Goal: Task Accomplishment & Management: Manage account settings

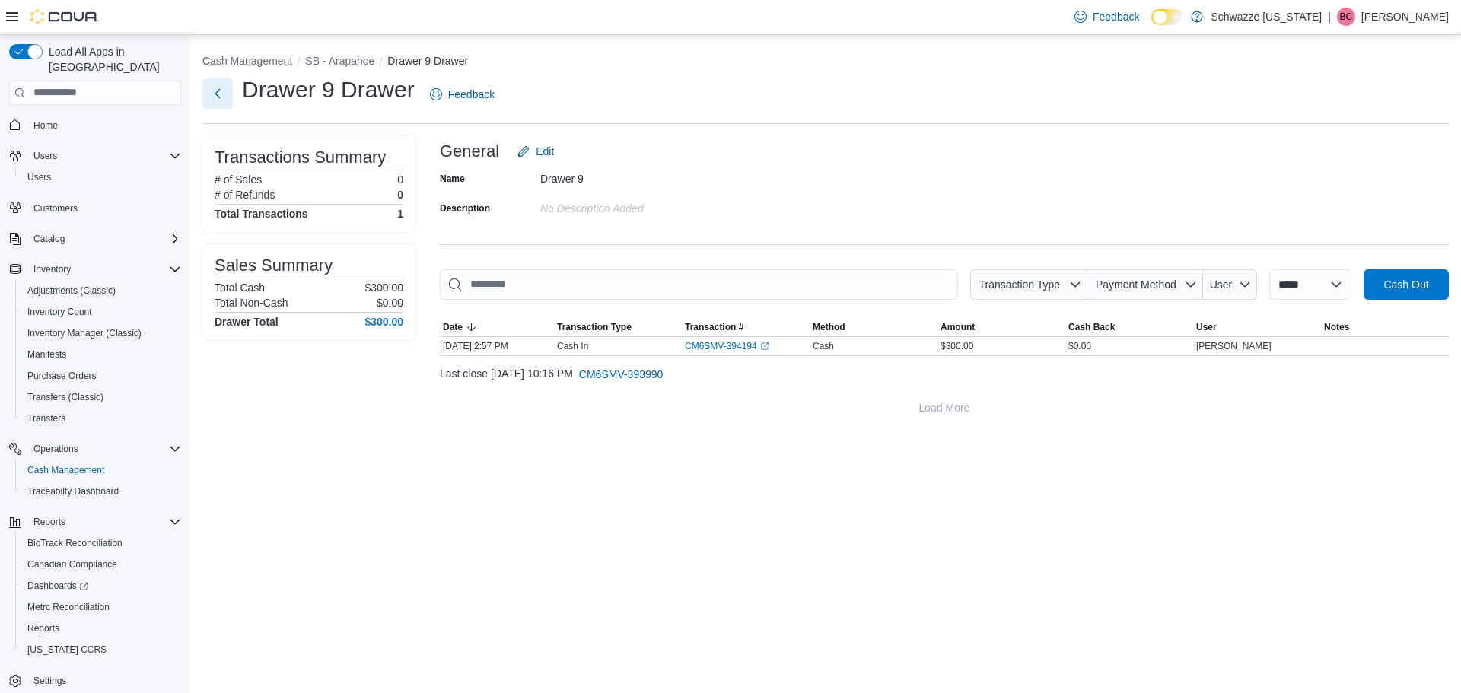
click at [228, 100] on button "Next" at bounding box center [217, 93] width 30 height 30
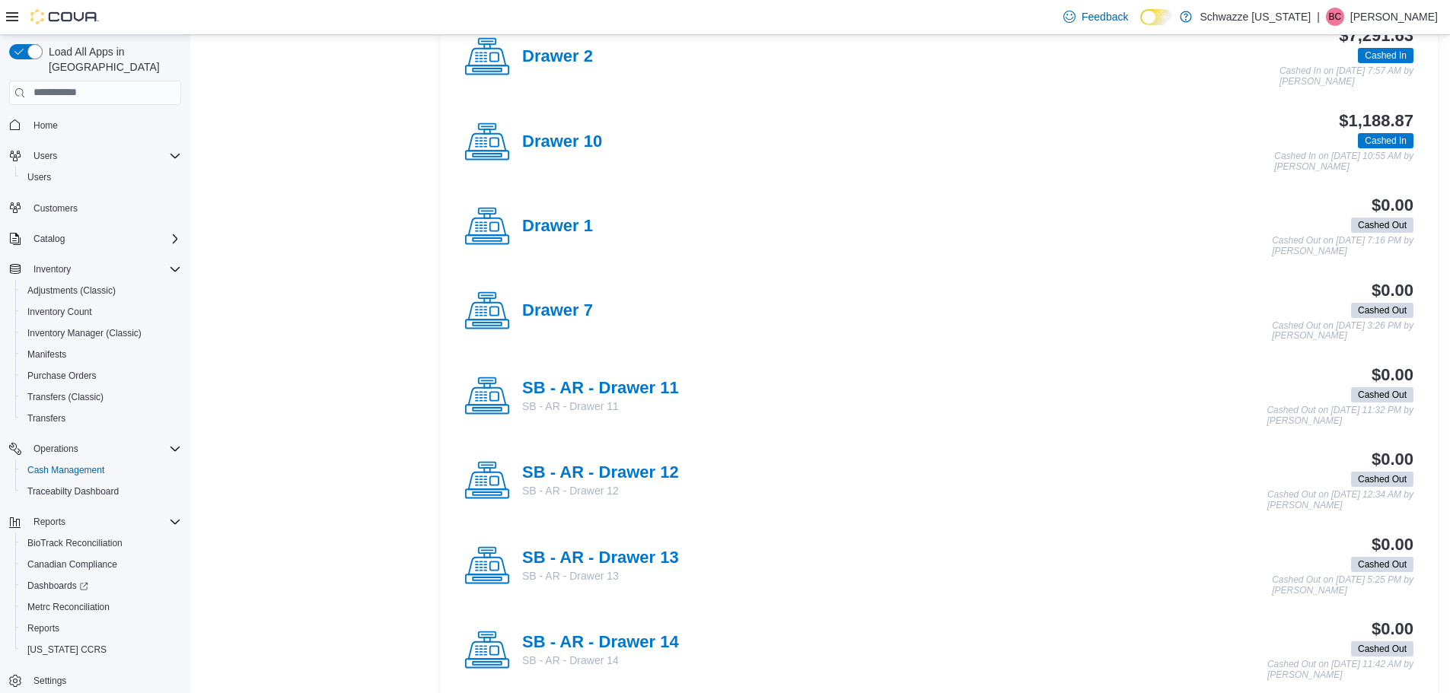
scroll to position [913, 0]
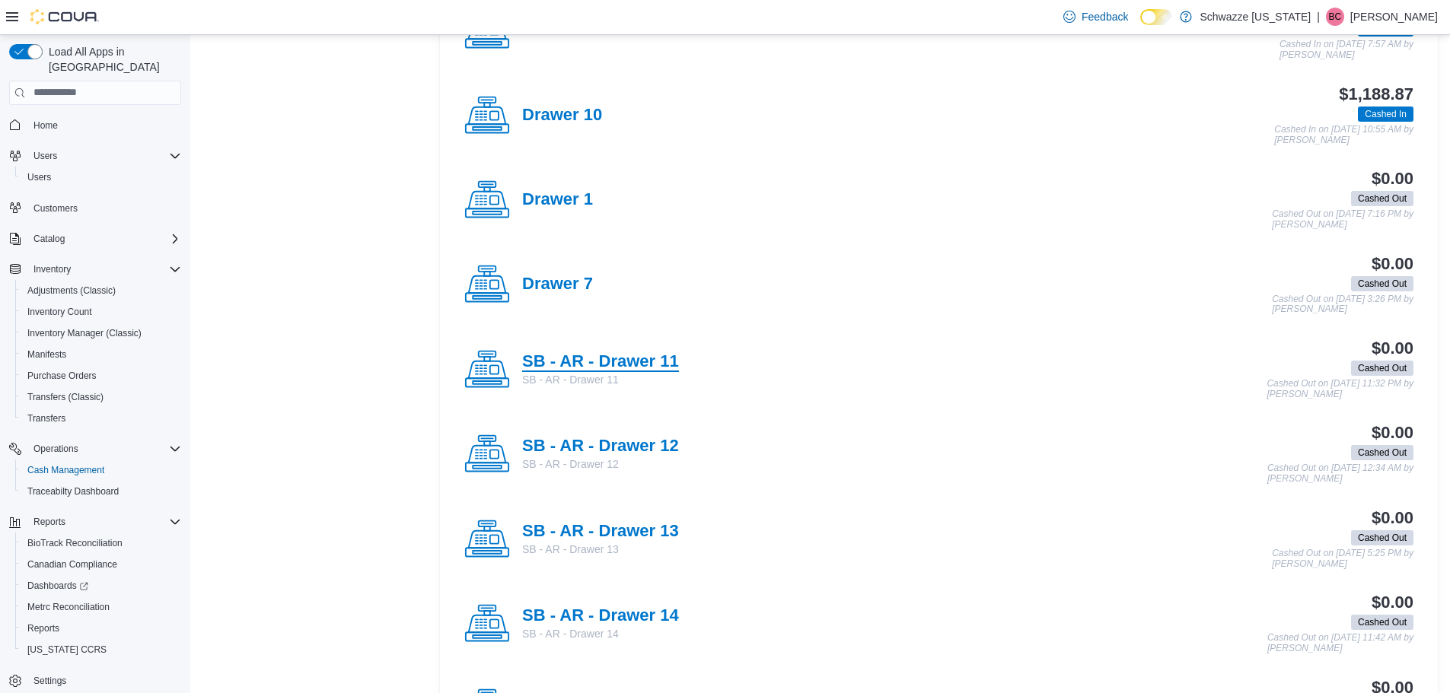
click at [604, 364] on h4 "SB - AR - Drawer 11" at bounding box center [600, 362] width 157 height 20
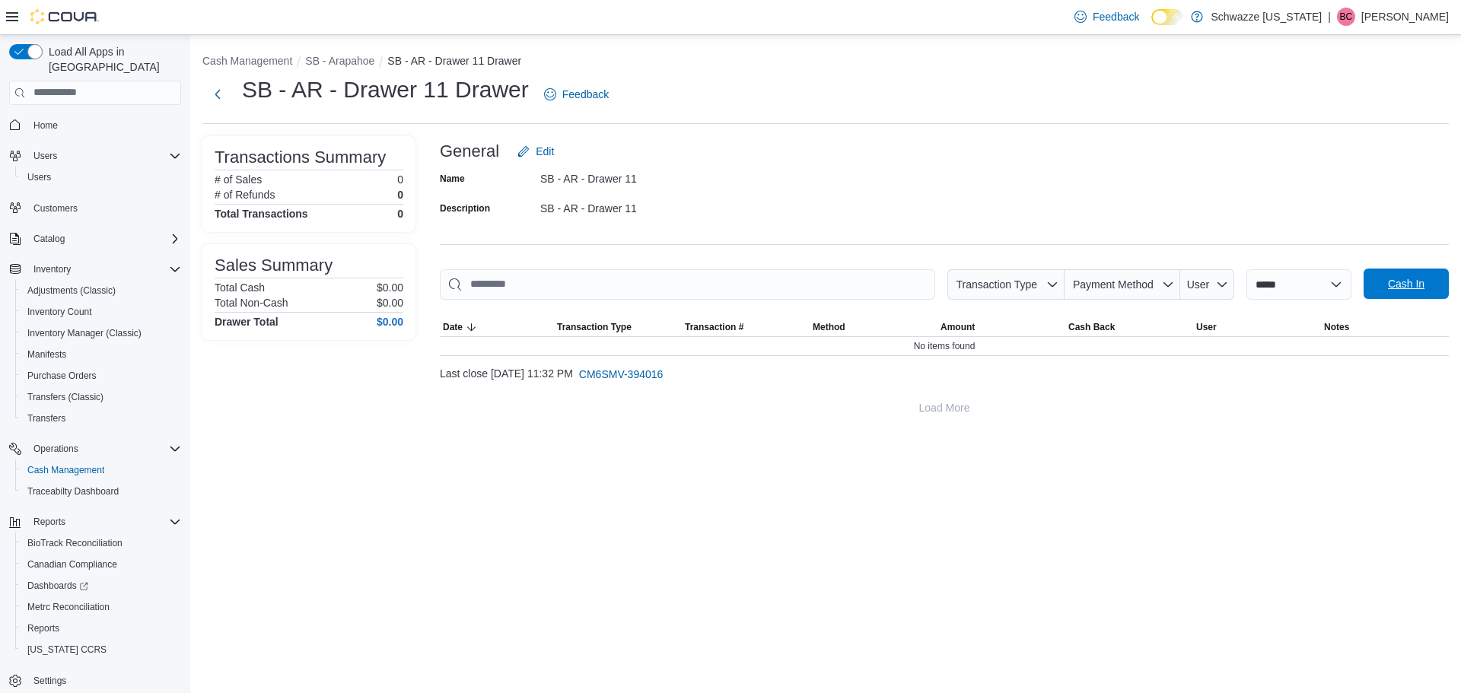
click at [1391, 283] on span "Cash In" at bounding box center [1406, 283] width 37 height 15
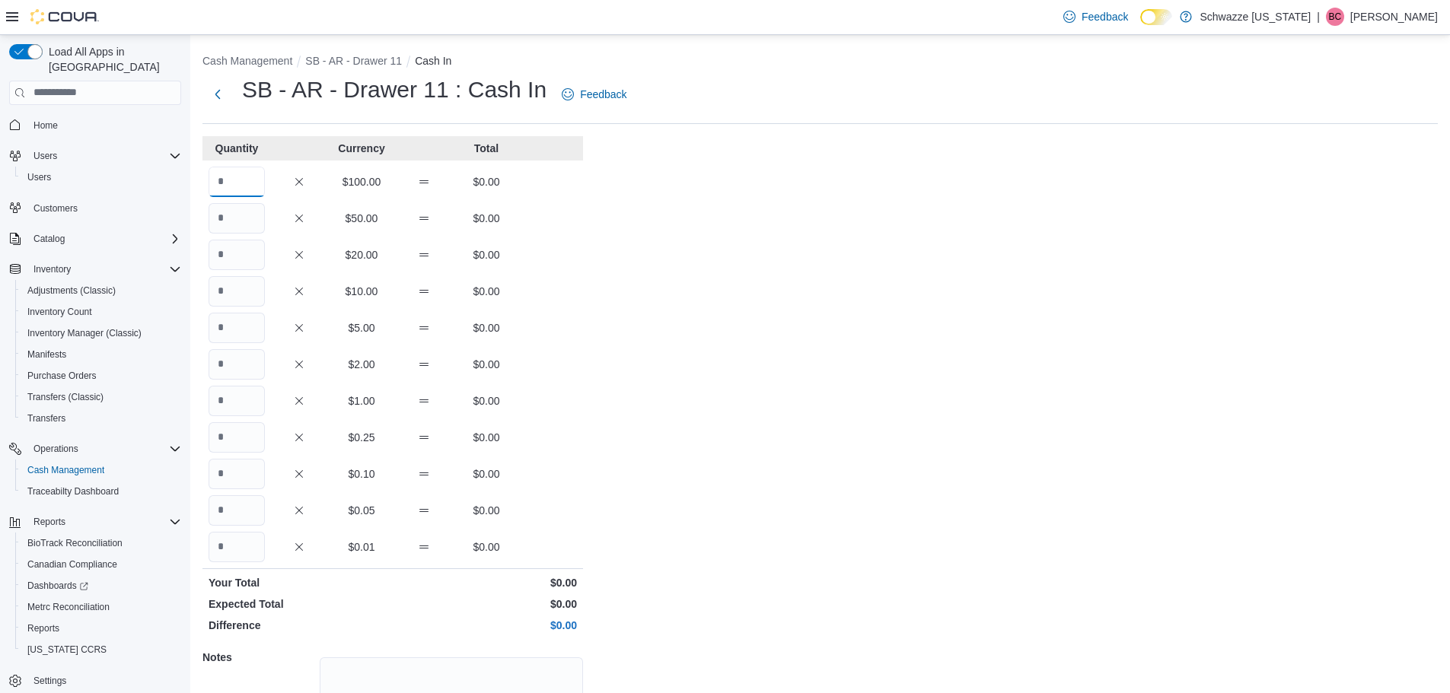
click at [252, 194] on input "Quantity" at bounding box center [236, 182] width 56 height 30
type input "*"
drag, startPoint x: 877, startPoint y: 129, endPoint x: 876, endPoint y: 137, distance: 8.4
click at [876, 137] on div "Cash Management SB - AR - Drawer 11 Cash In SB - AR - Drawer 11 : Cash In Feedb…" at bounding box center [819, 432] width 1259 height 794
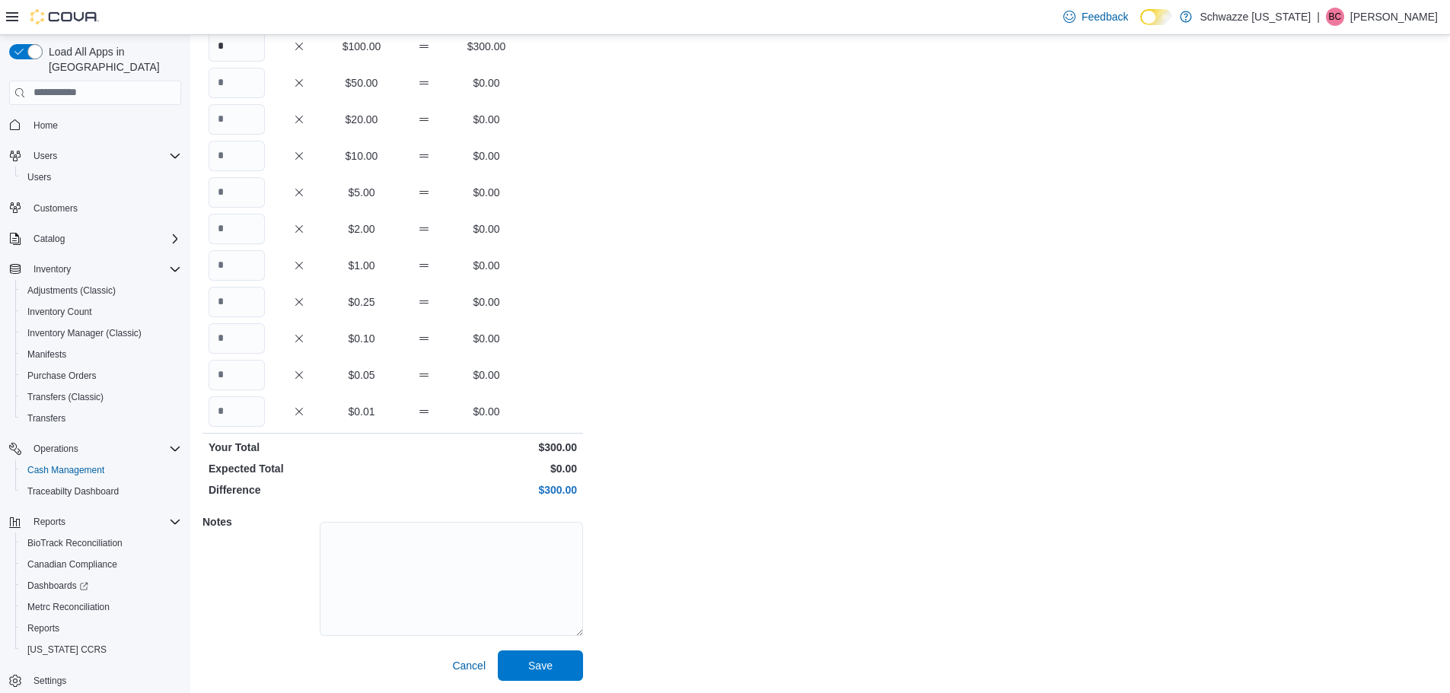
click at [521, 683] on div "Cash Management SB - AR - Drawer 11 Cash In SB - AR - Drawer 11 : Cash In Feedb…" at bounding box center [819, 297] width 1259 height 794
click at [529, 667] on span "Save" at bounding box center [540, 664] width 24 height 15
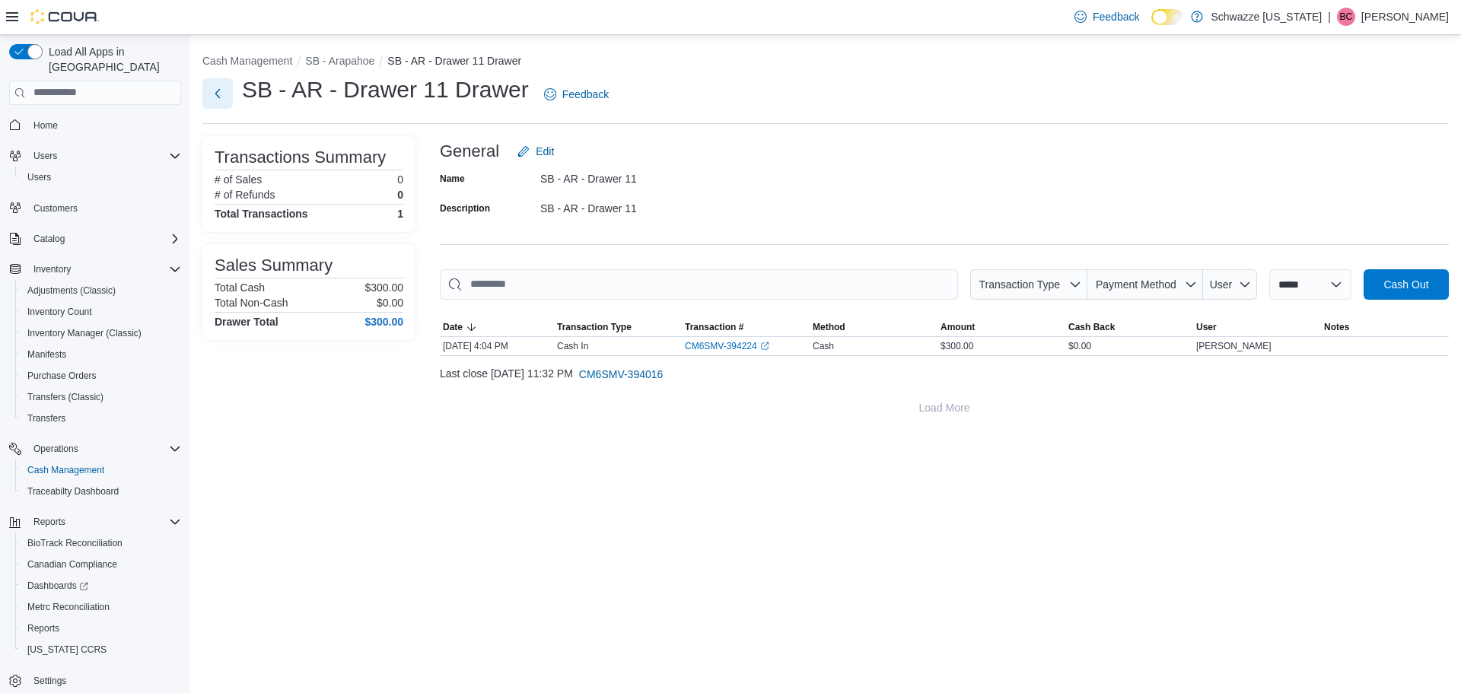
click at [221, 100] on button "Next" at bounding box center [217, 93] width 30 height 30
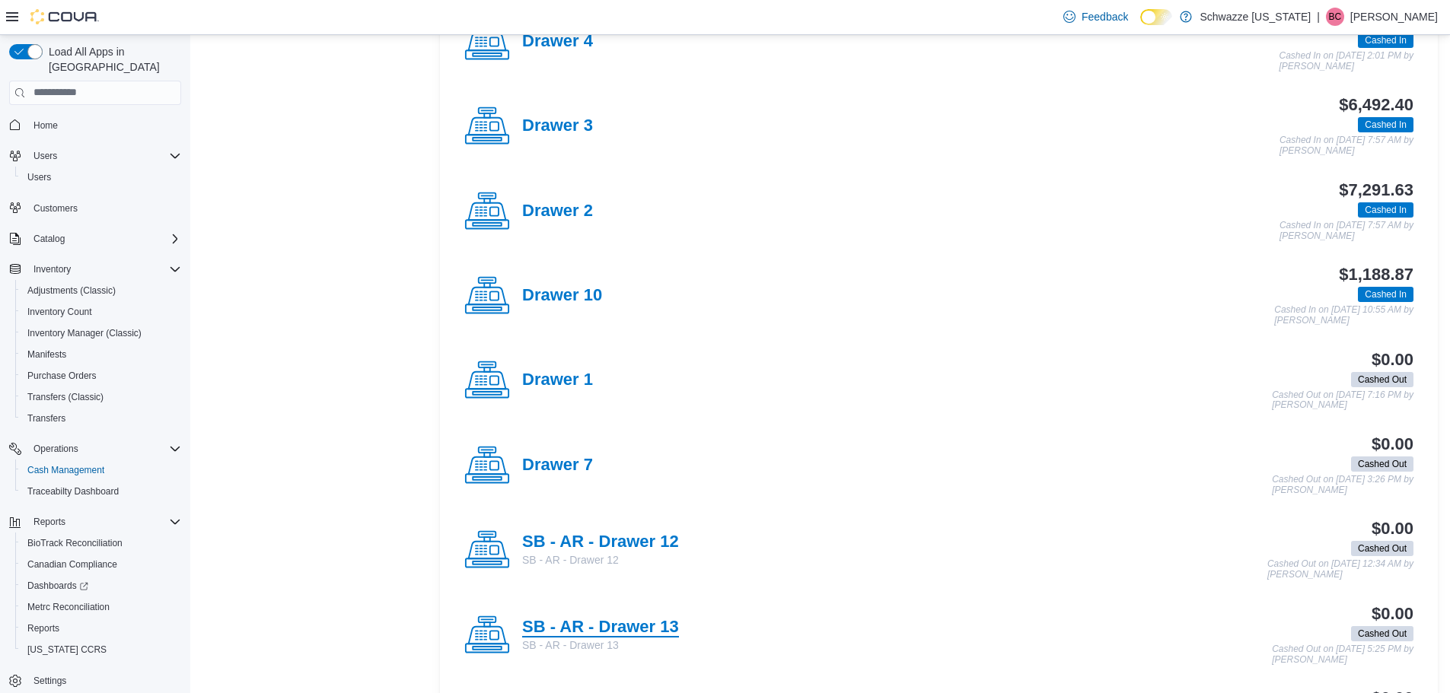
scroll to position [989, 0]
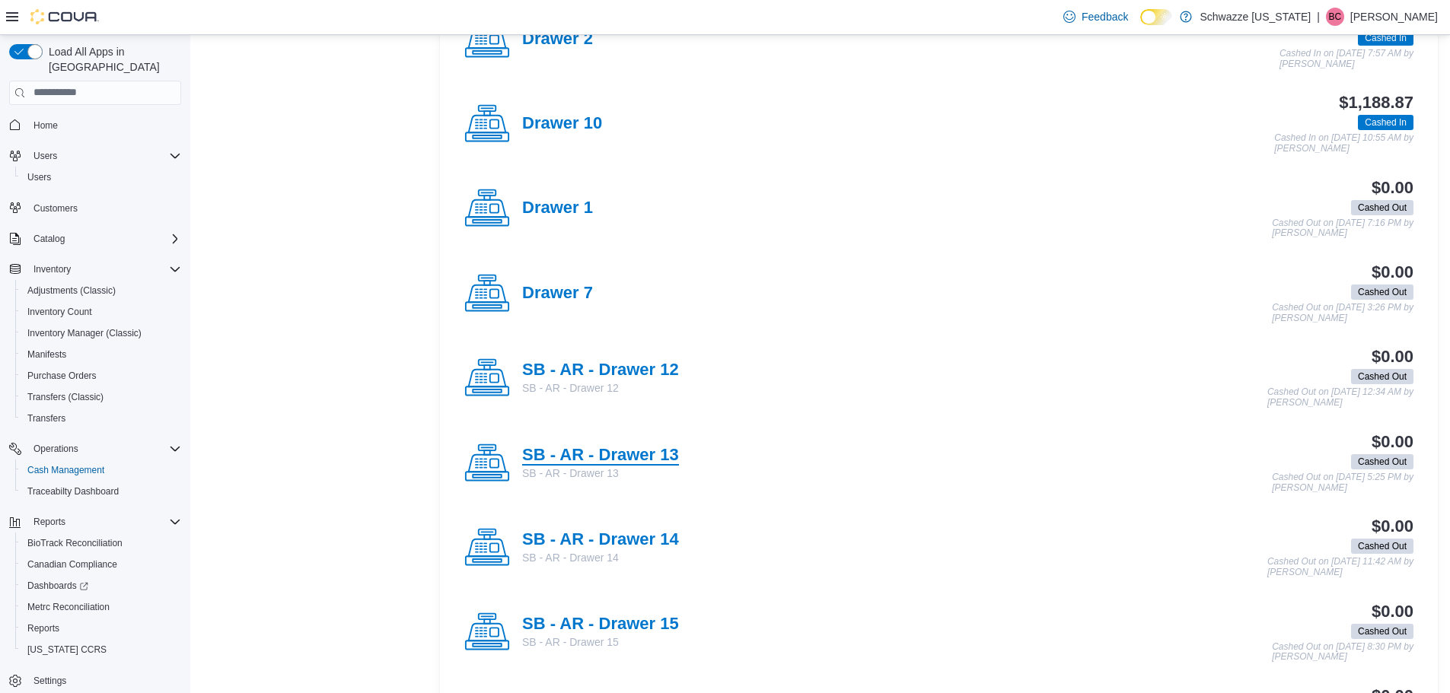
click at [656, 464] on h4 "SB - AR - Drawer 13" at bounding box center [600, 456] width 157 height 20
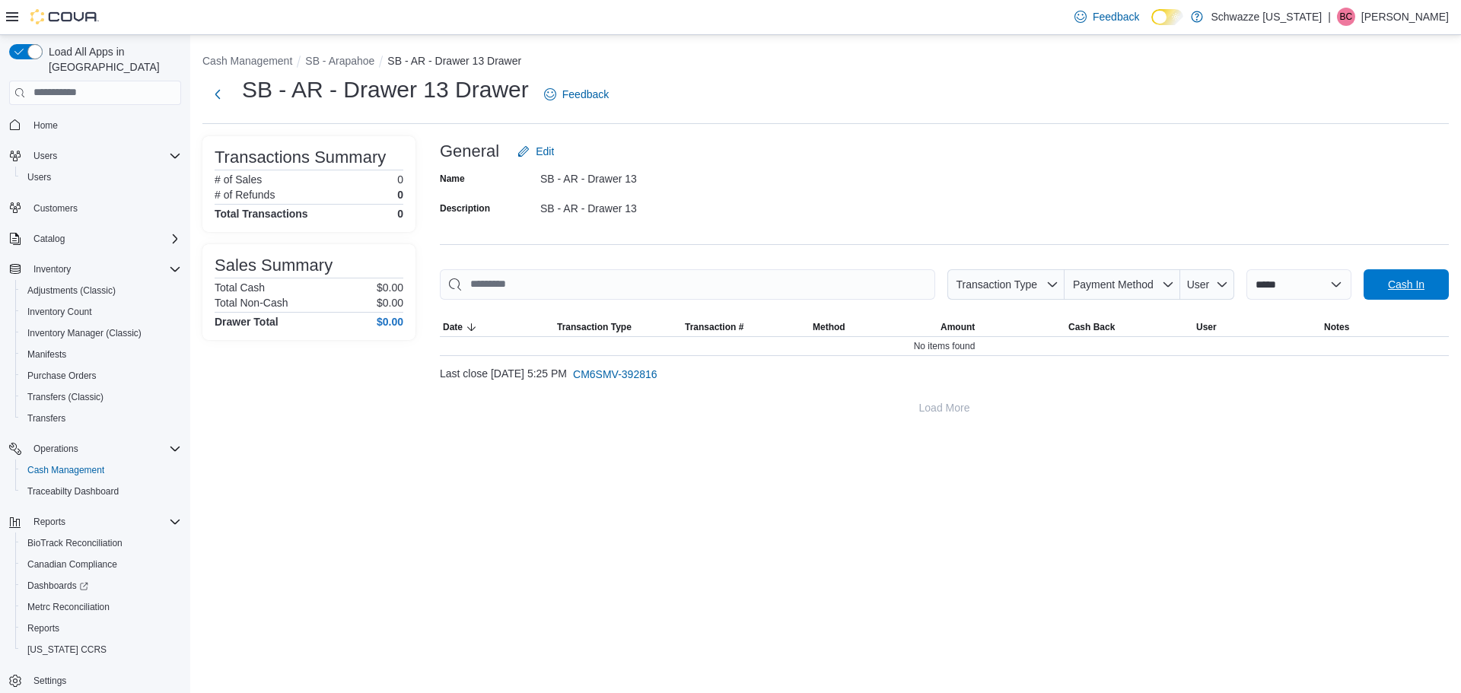
click at [1396, 281] on span "Cash In" at bounding box center [1406, 284] width 37 height 15
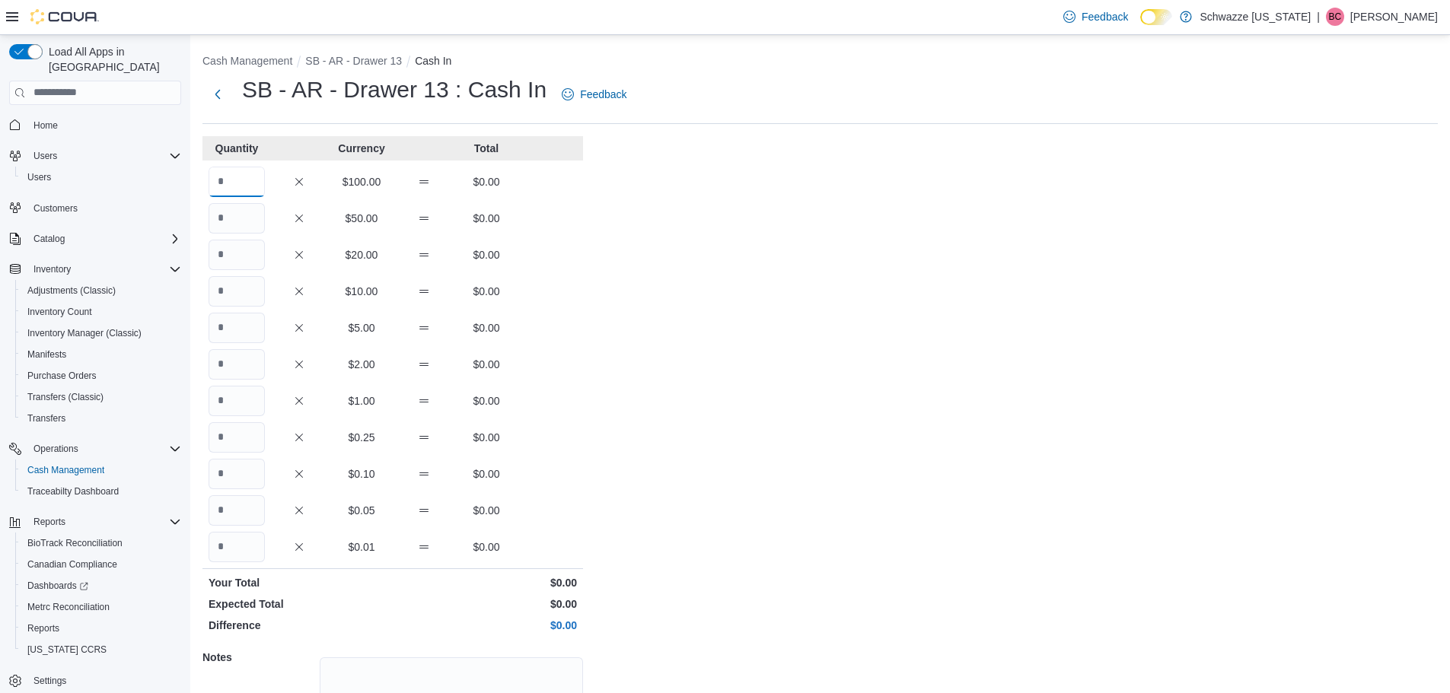
click at [242, 192] on input "Quantity" at bounding box center [236, 182] width 56 height 30
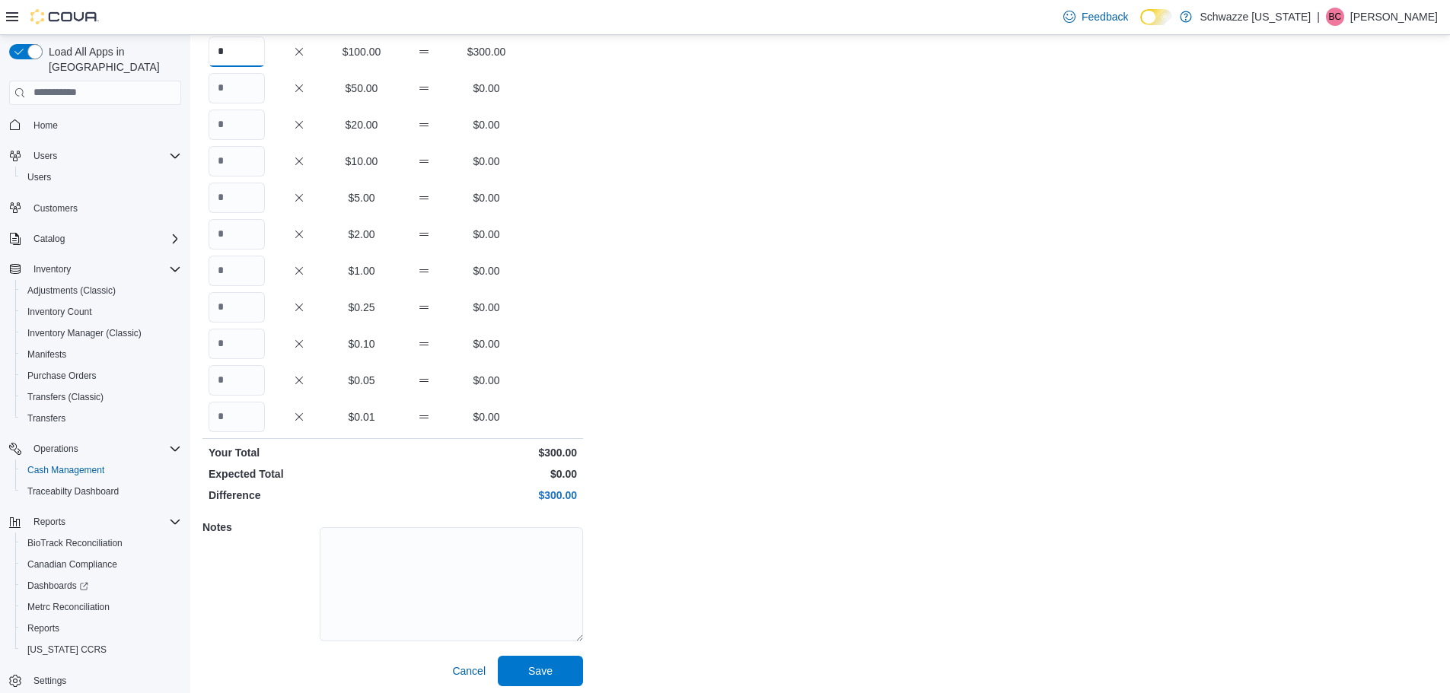
scroll to position [135, 0]
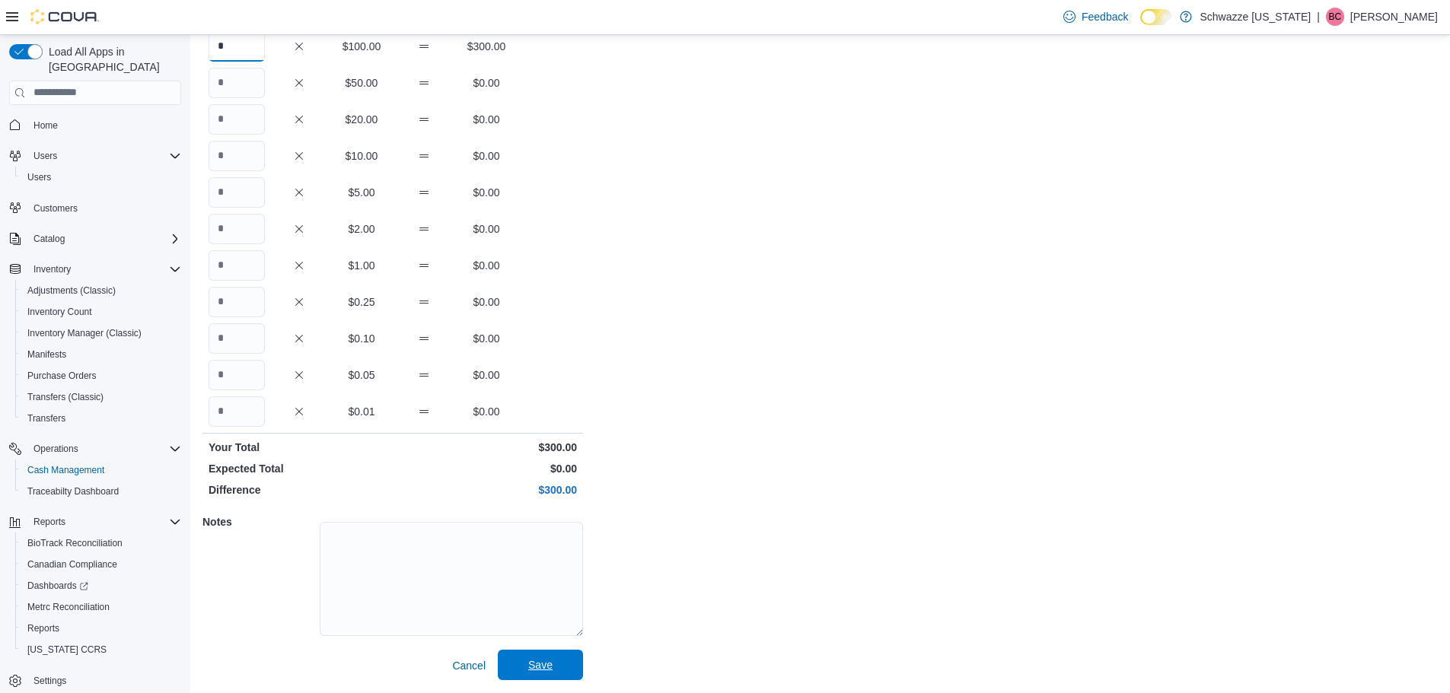
type input "*"
click at [550, 670] on span "Save" at bounding box center [540, 664] width 24 height 15
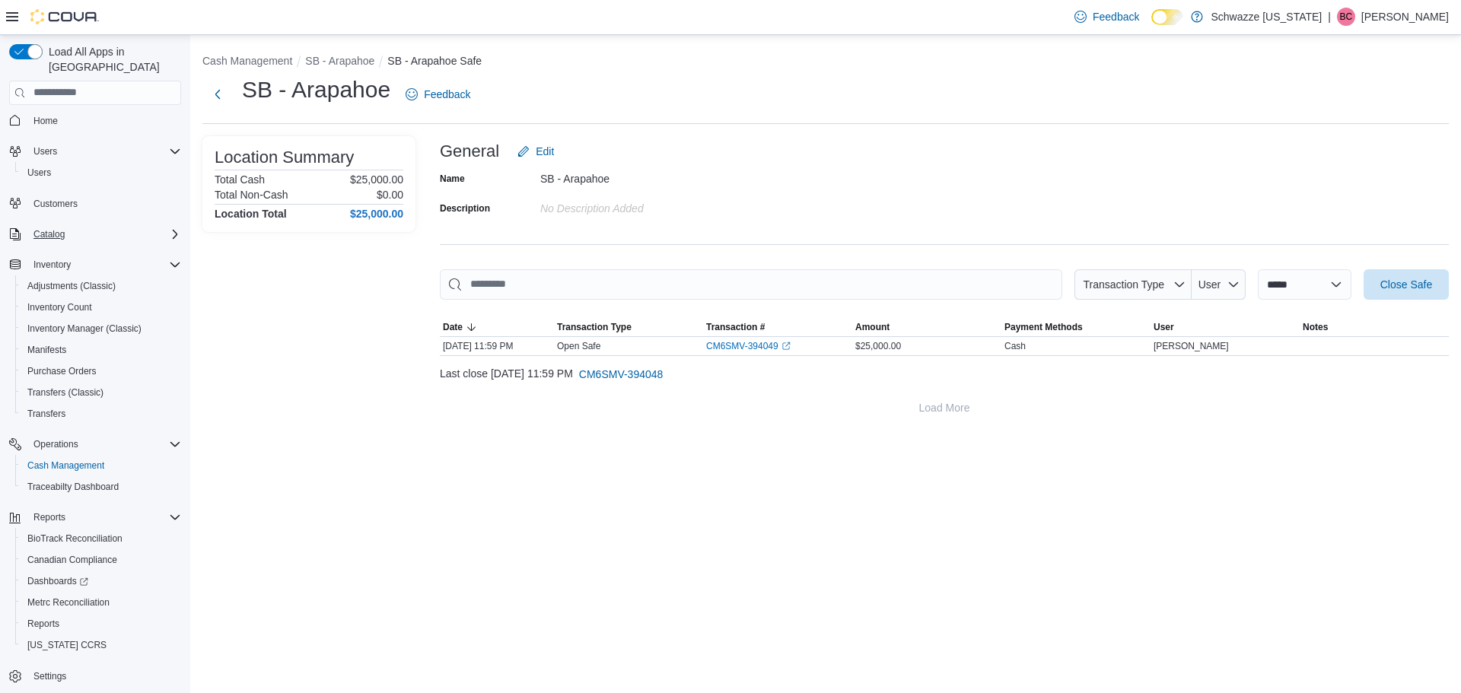
scroll to position [7, 0]
click at [37, 616] on span "Reports" at bounding box center [43, 622] width 32 height 12
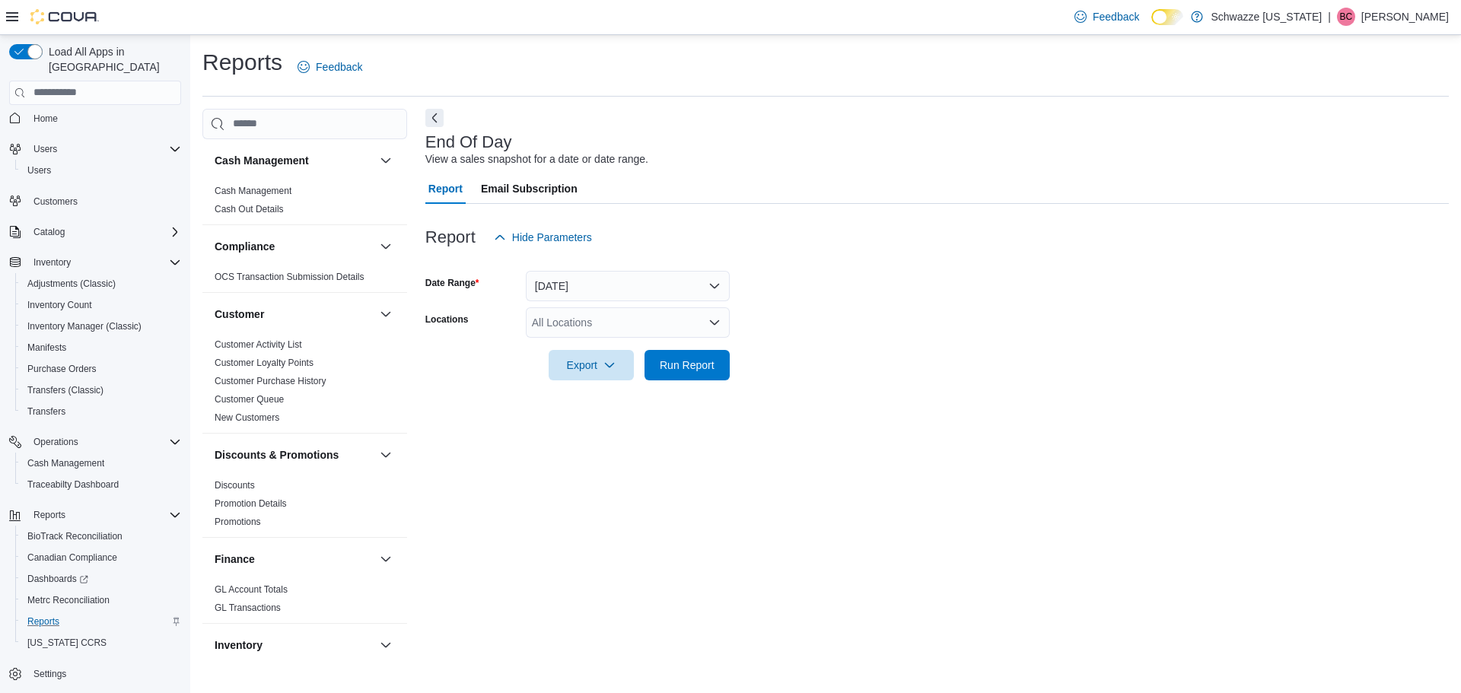
click at [714, 330] on div "All Locations" at bounding box center [628, 322] width 204 height 30
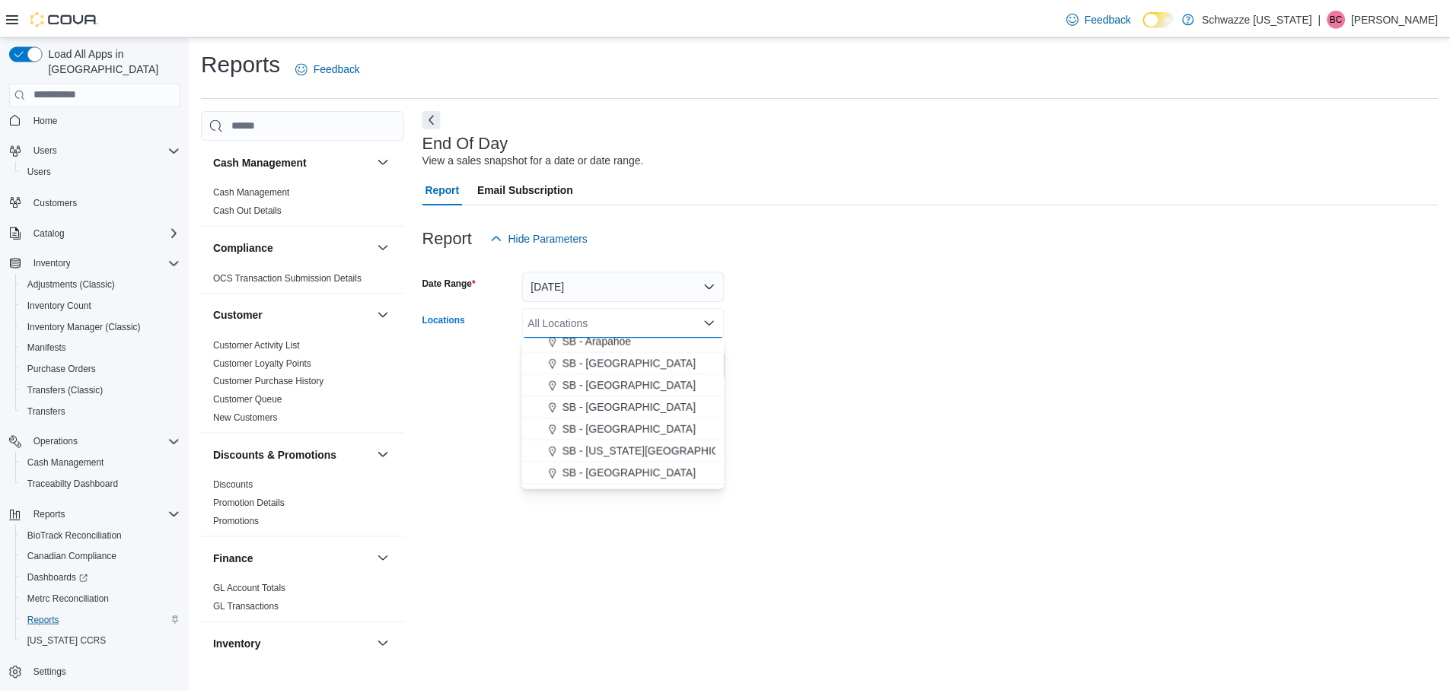
scroll to position [152, 0]
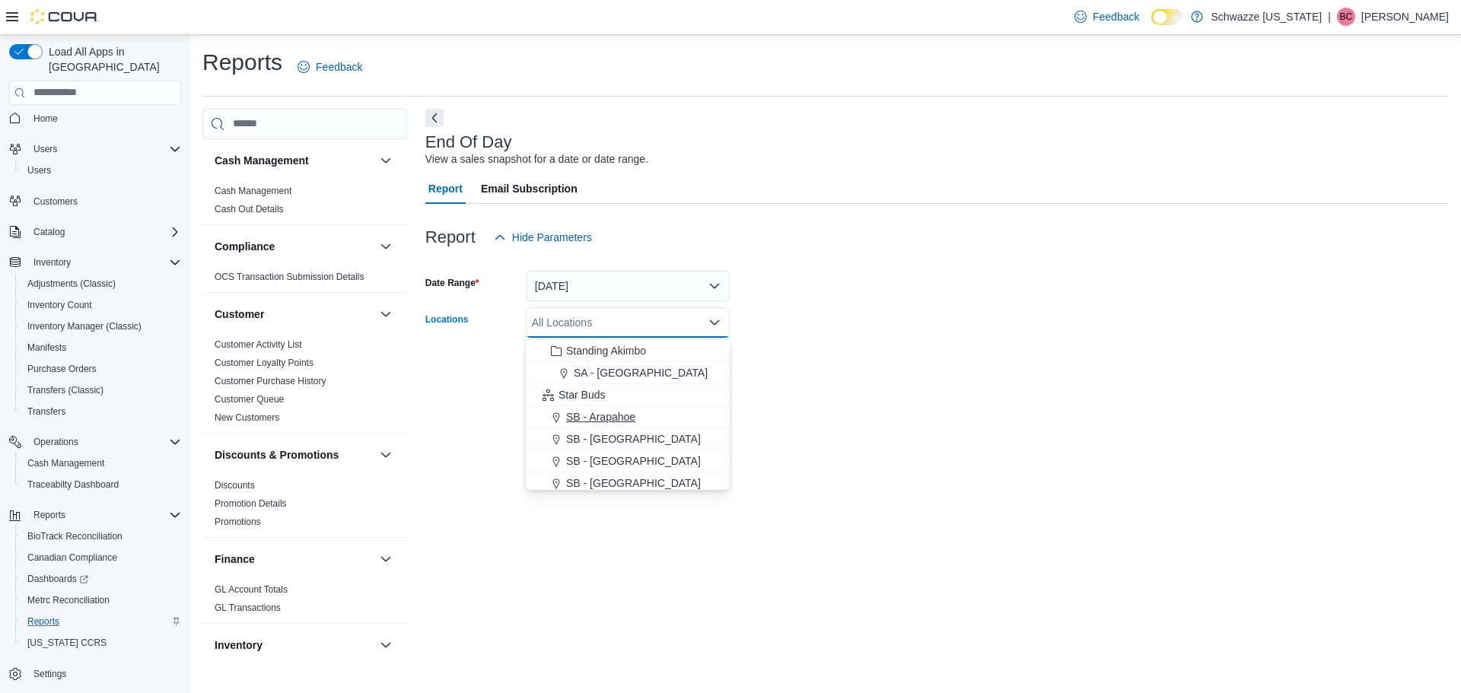
click at [607, 417] on span "SB - Arapahoe" at bounding box center [600, 416] width 69 height 15
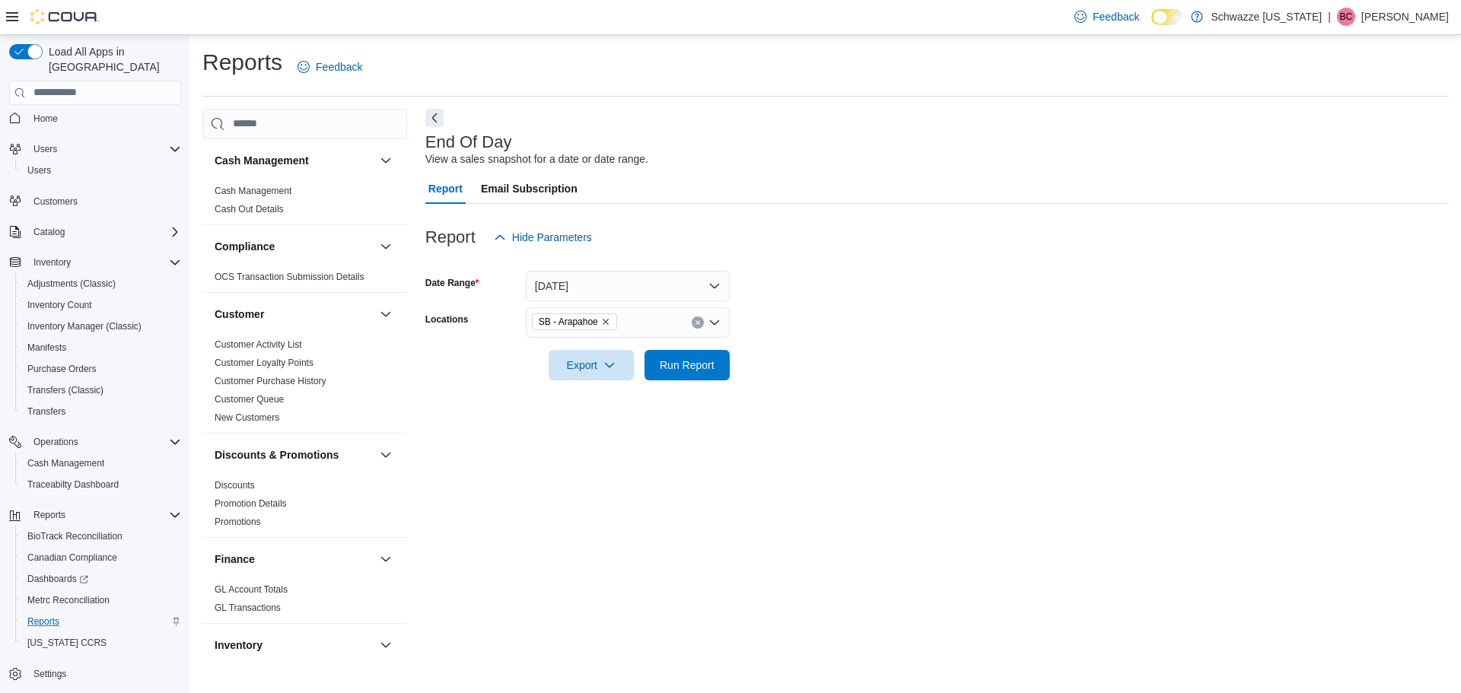
click at [843, 415] on div "End Of Day View a sales snapshot for a date or date range. Report Email Subscri…" at bounding box center [936, 384] width 1023 height 550
click at [689, 369] on span "Run Report" at bounding box center [687, 364] width 55 height 15
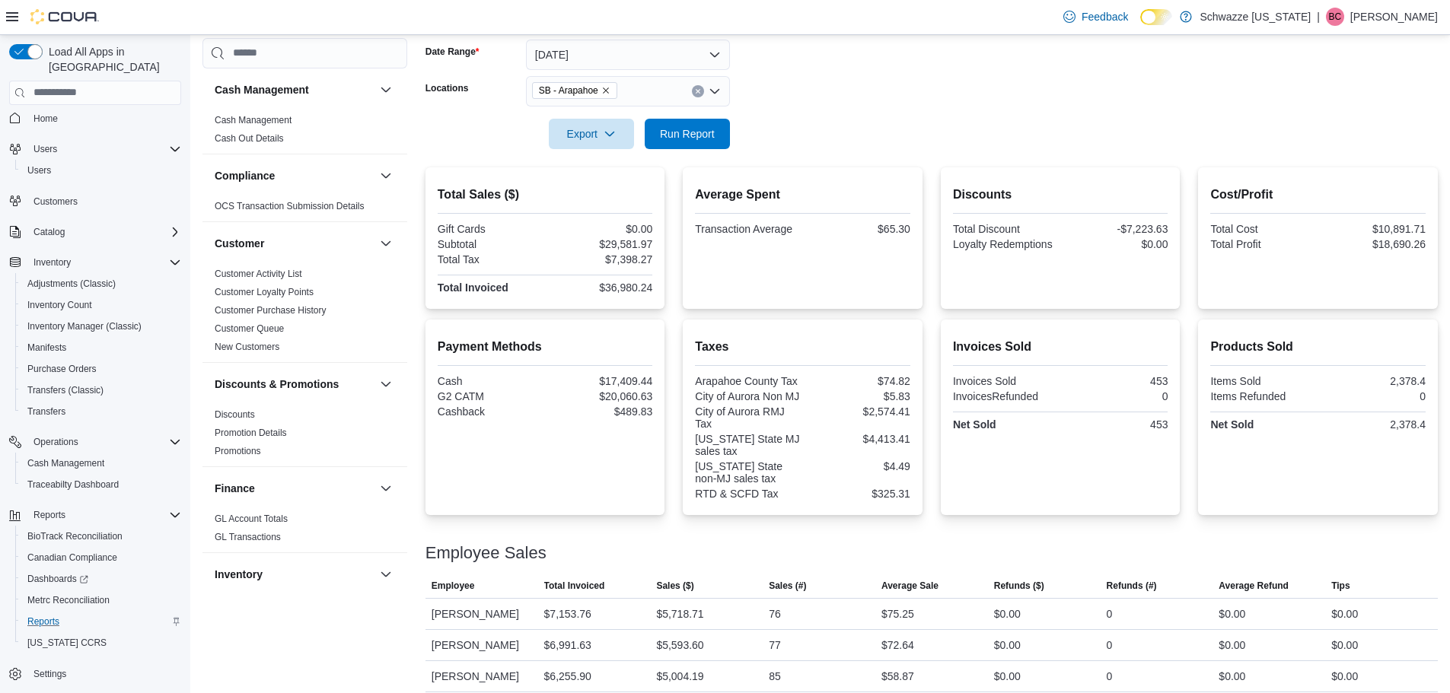
scroll to position [126, 0]
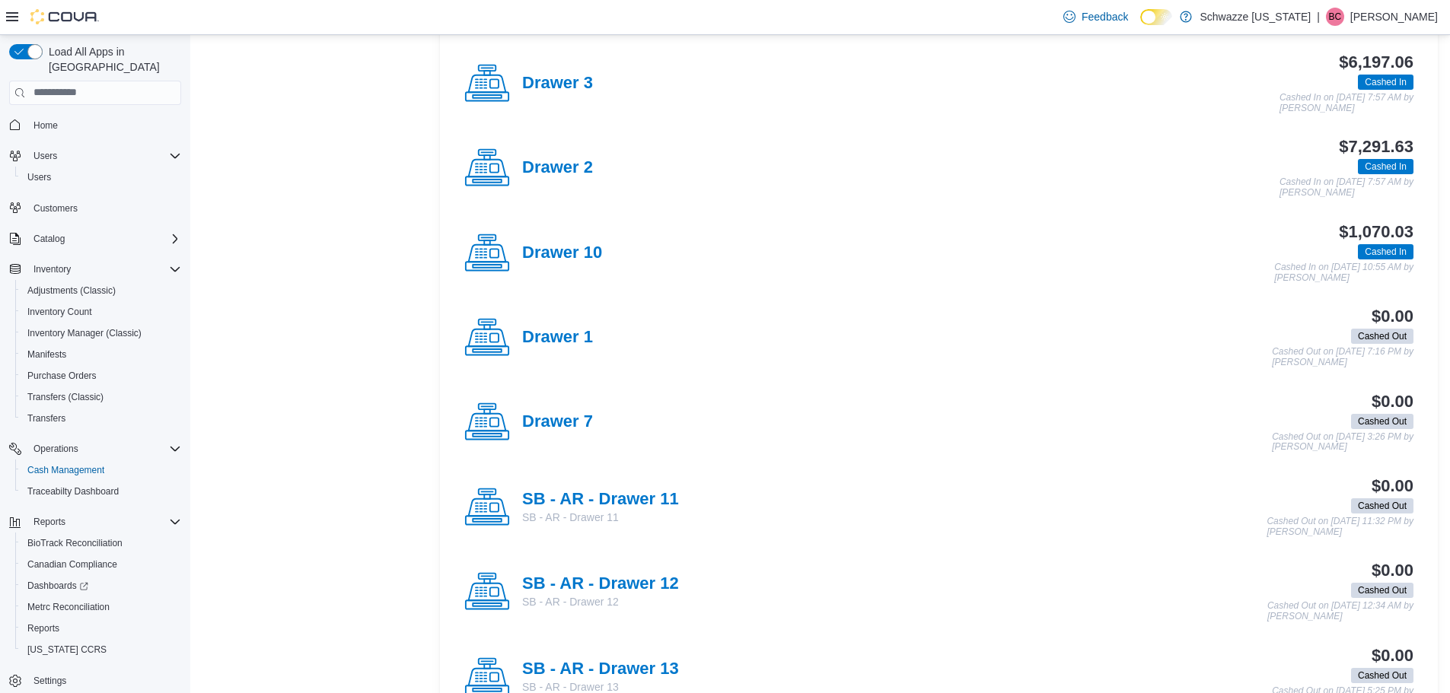
scroll to position [699, 0]
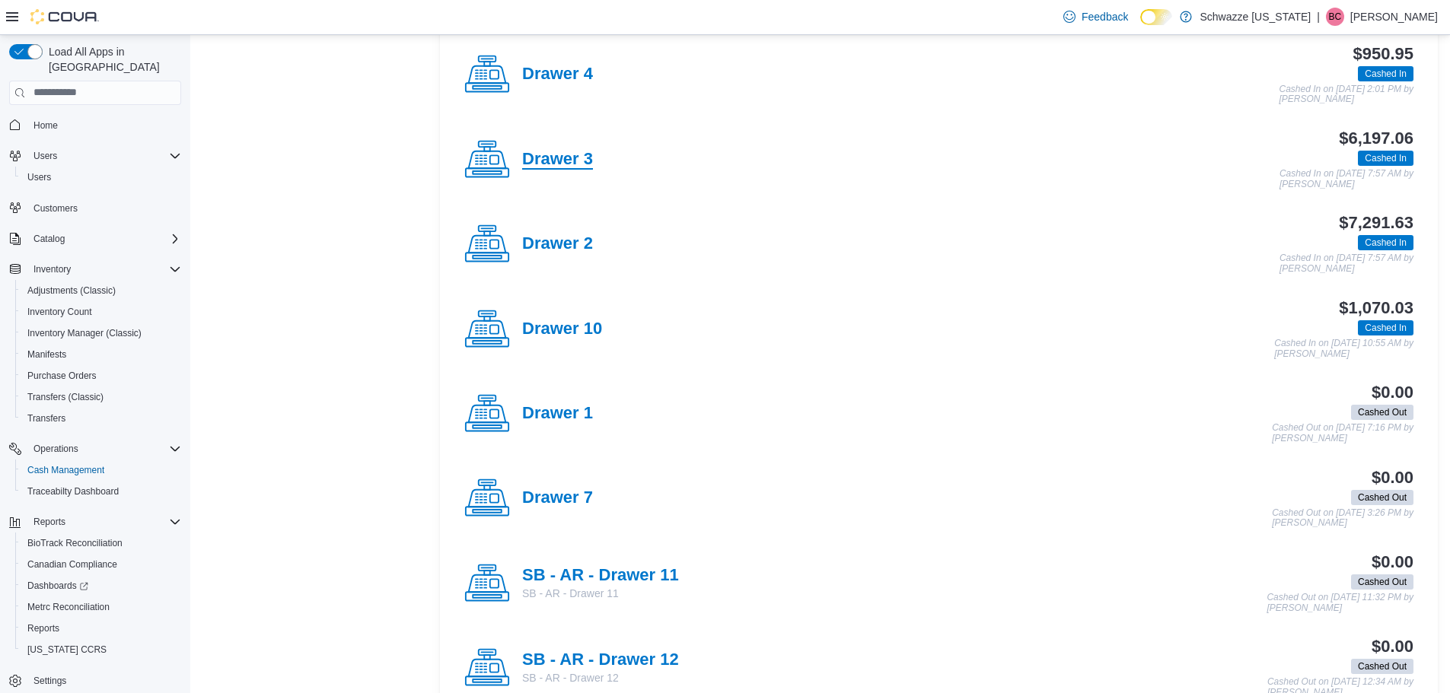
click at [561, 160] on h4 "Drawer 3" at bounding box center [557, 160] width 71 height 20
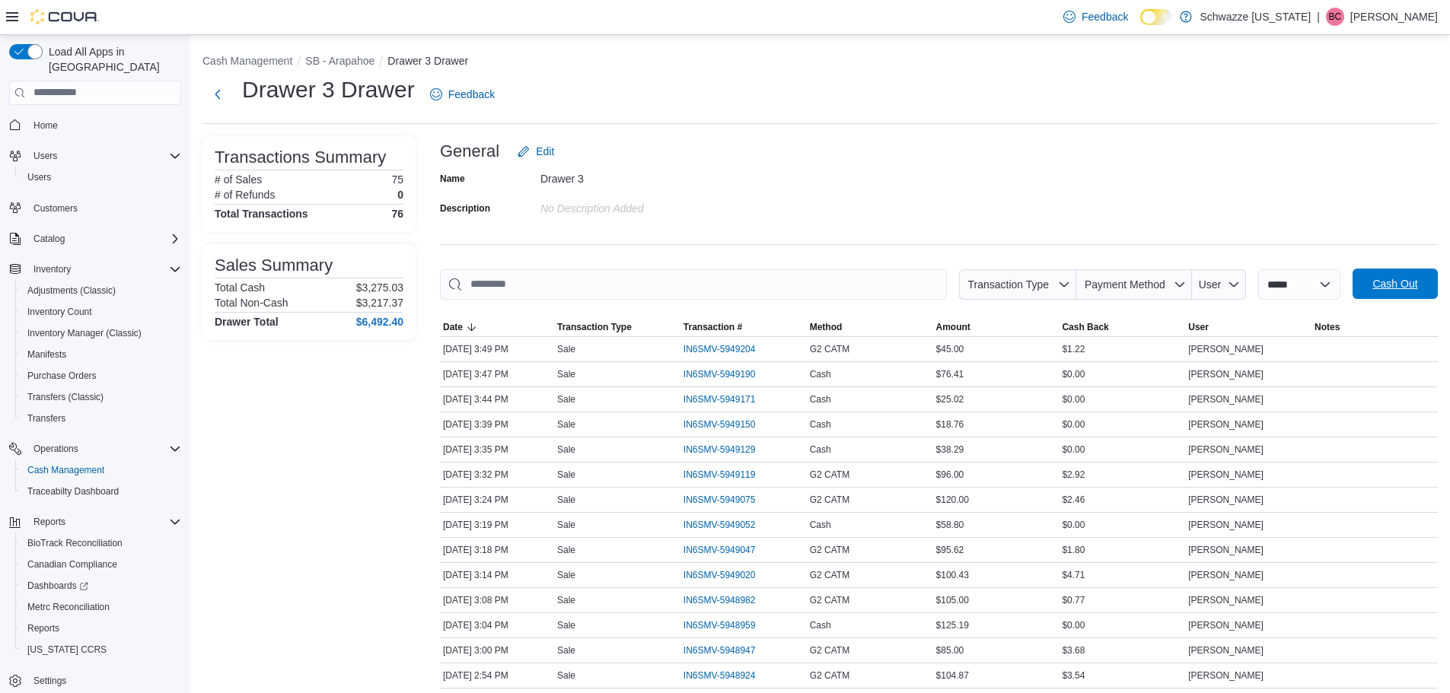
click at [1392, 282] on span "Cash Out" at bounding box center [1394, 283] width 45 height 15
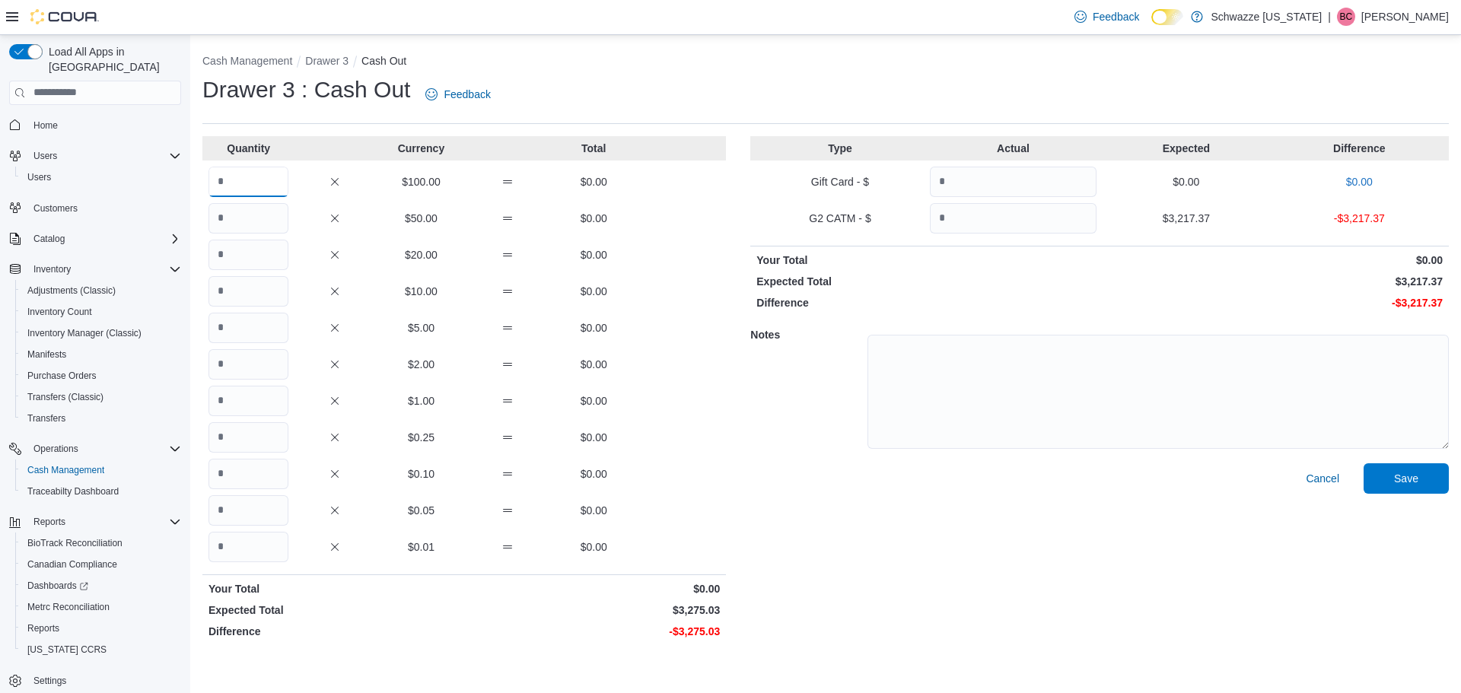
click at [249, 191] on input "Quantity" at bounding box center [248, 182] width 80 height 30
type input "**"
type input "*"
type input "**"
type input "*"
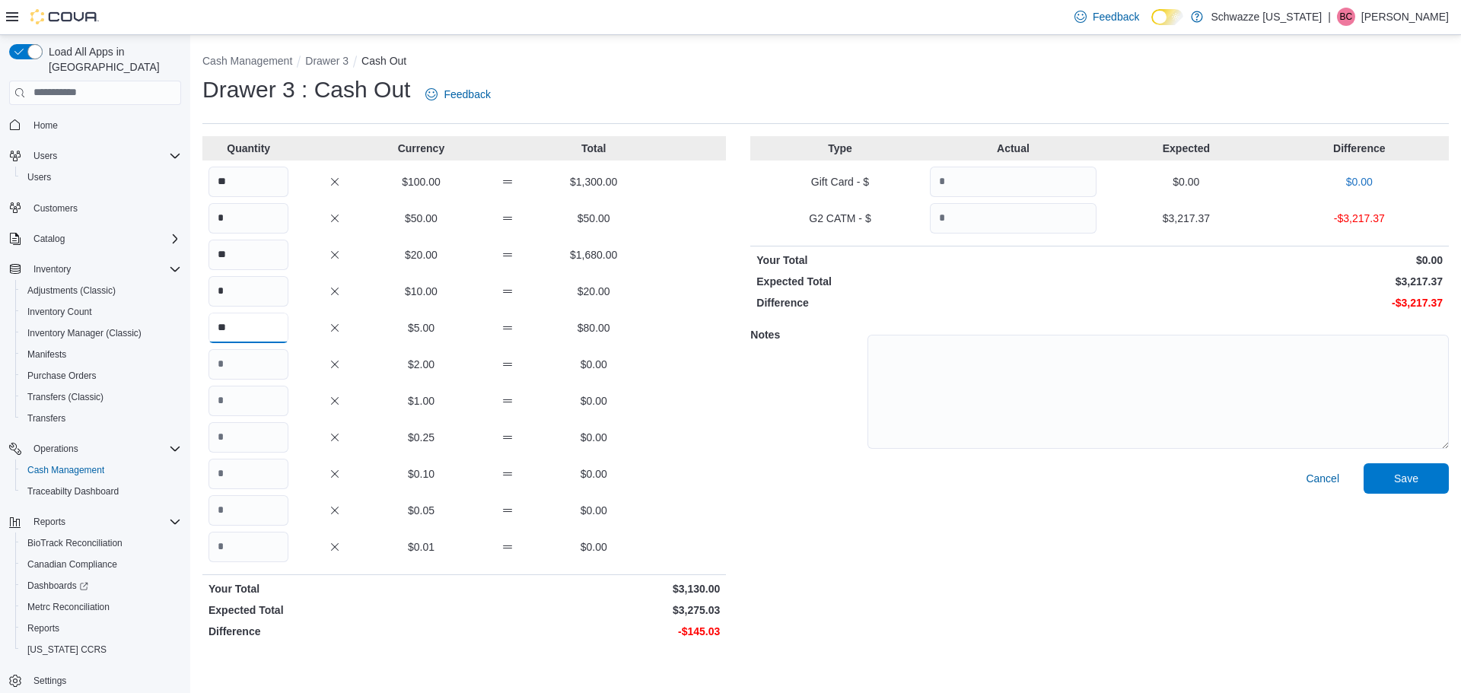
type input "**"
type input "***"
click at [945, 228] on input "Quantity" at bounding box center [1013, 218] width 167 height 30
type input "*******"
click at [263, 432] on input "Quantity" at bounding box center [248, 437] width 80 height 30
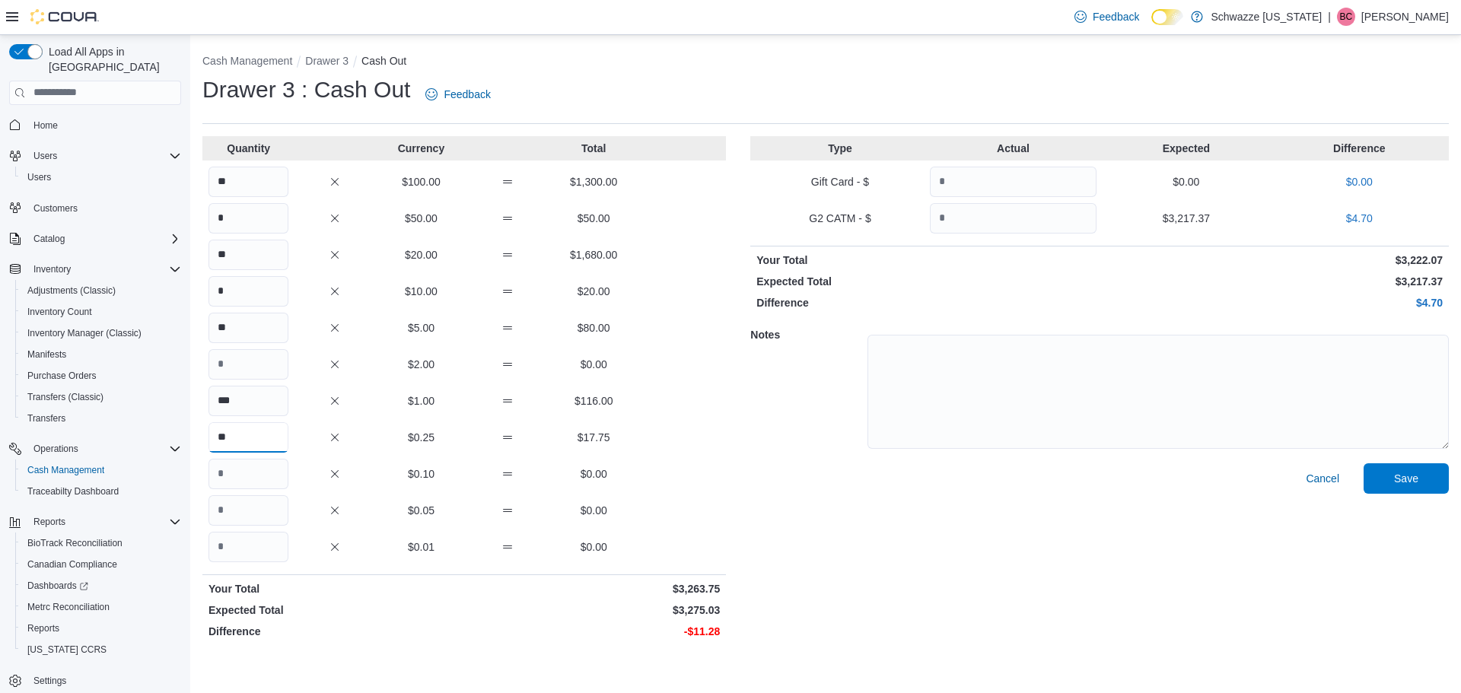
type input "**"
click at [1402, 484] on span "Save" at bounding box center [1406, 477] width 24 height 15
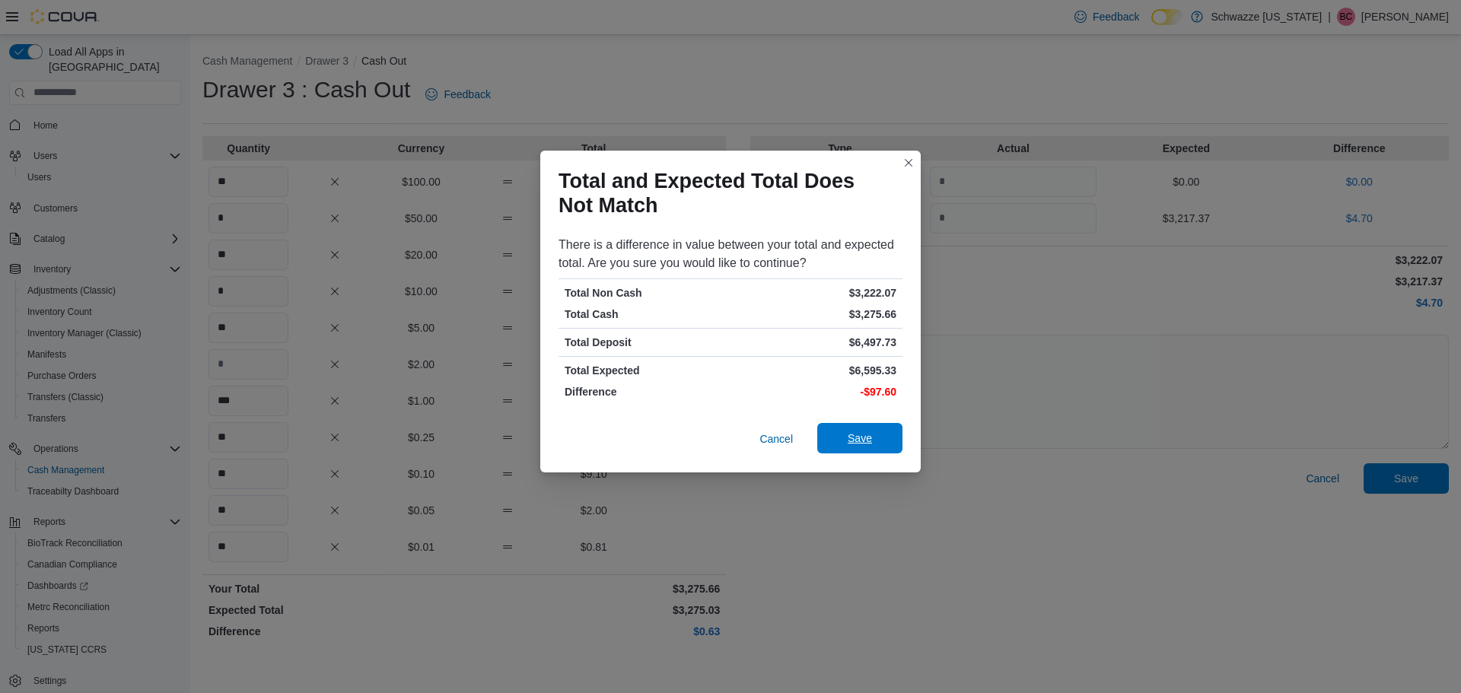
click at [858, 435] on span "Save" at bounding box center [860, 438] width 24 height 15
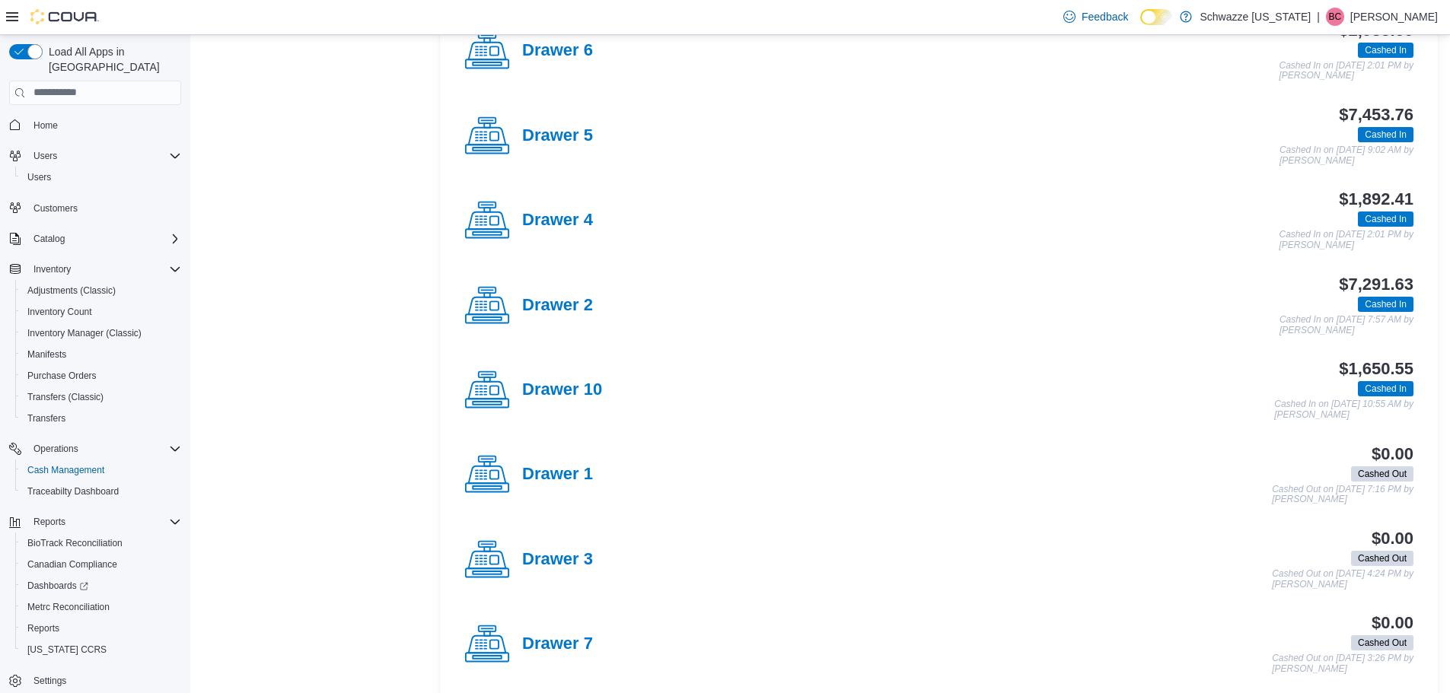
scroll to position [761, 0]
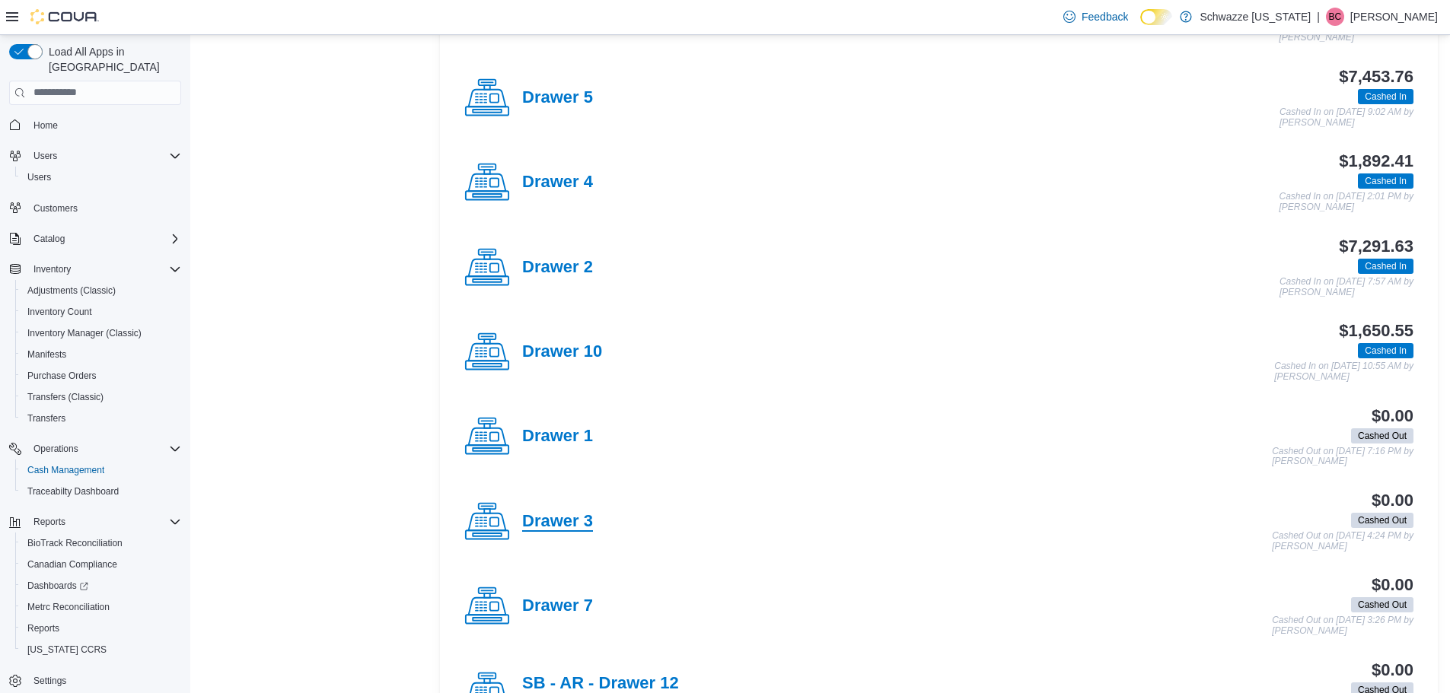
click at [586, 525] on h4 "Drawer 3" at bounding box center [557, 522] width 71 height 20
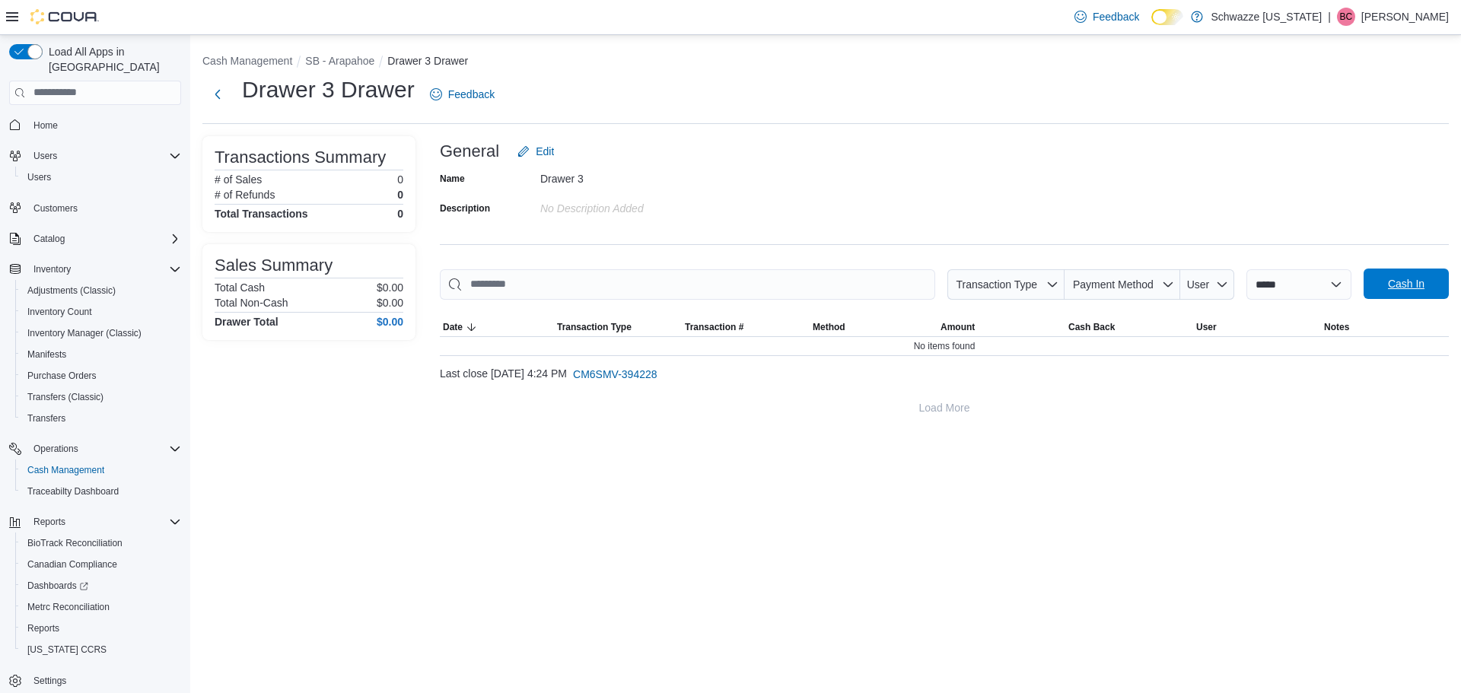
click at [1388, 290] on span "Cash In" at bounding box center [1406, 283] width 37 height 15
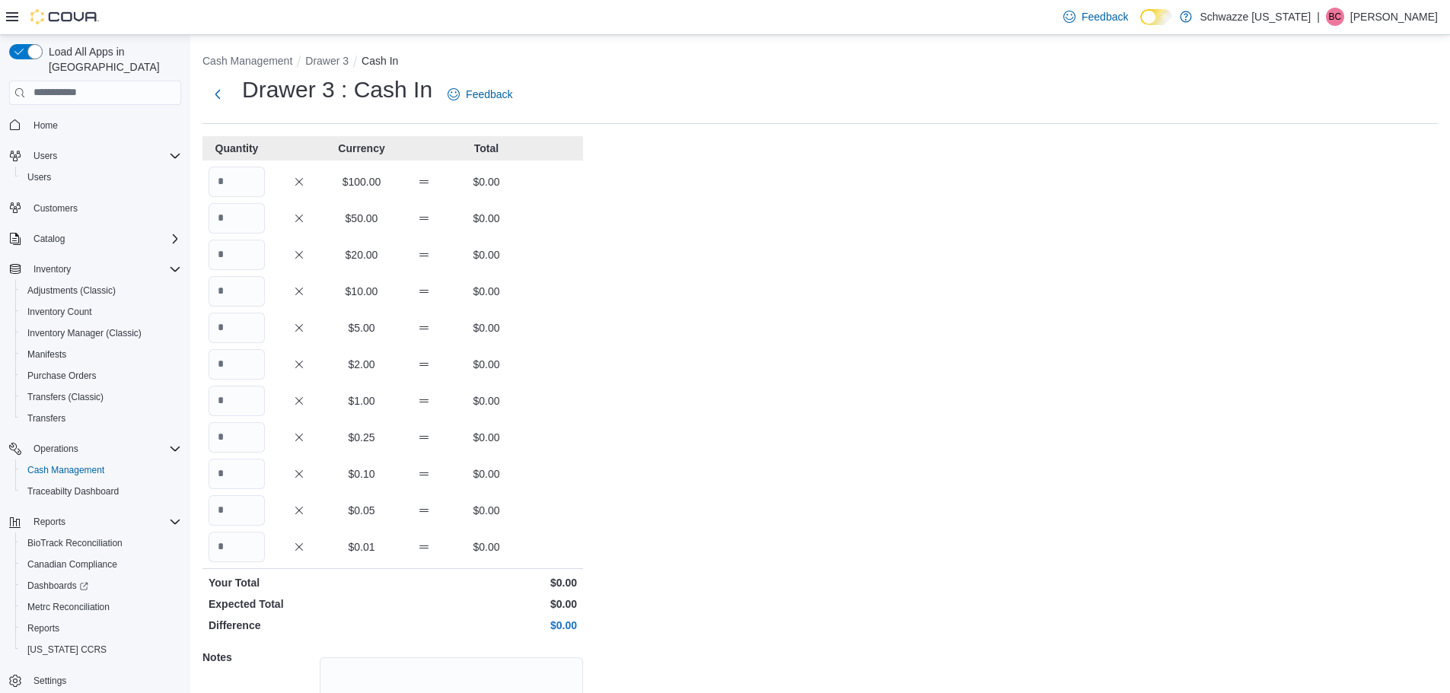
click at [236, 200] on div "Quantity Currency Total $100.00 $0.00 $50.00 $0.00 $20.00 $0.00 $10.00 $0.00 $5…" at bounding box center [392, 476] width 380 height 680
click at [251, 178] on input "Quantity" at bounding box center [236, 182] width 56 height 30
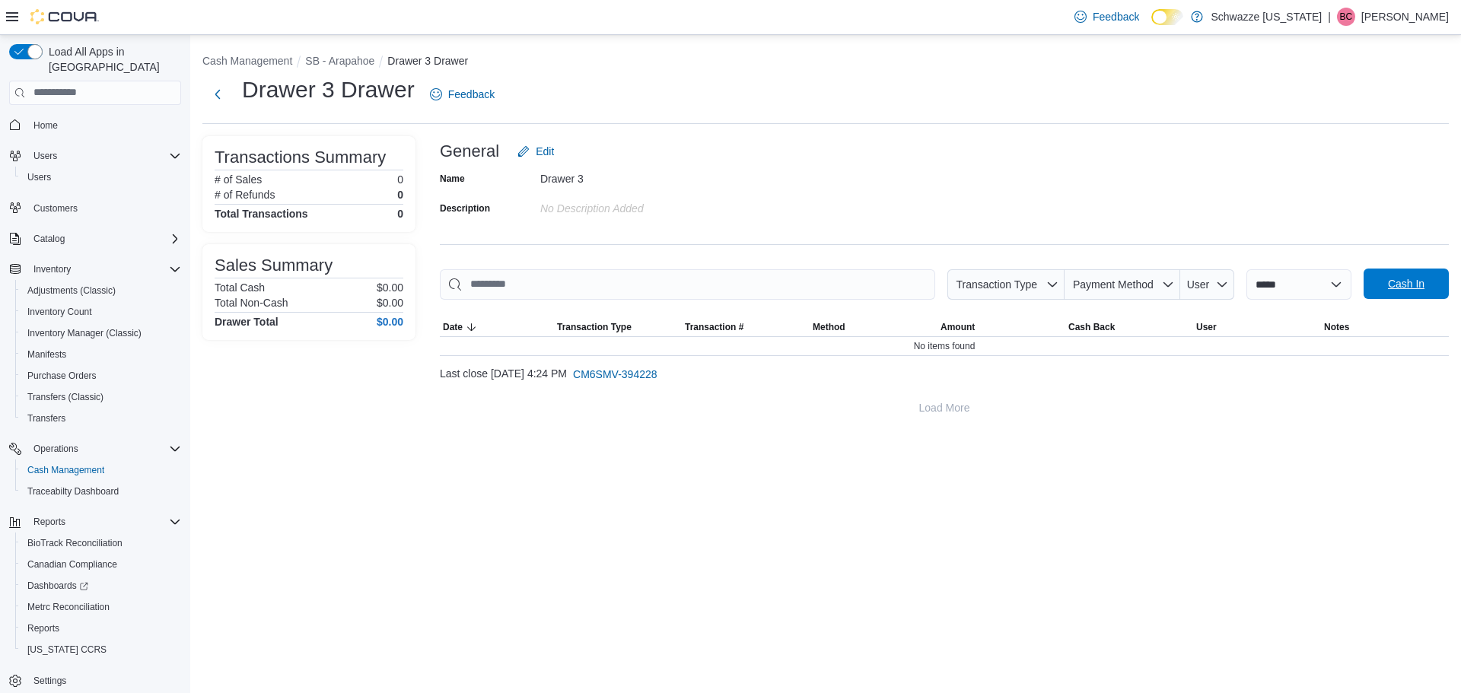
click at [1417, 283] on span "Cash In" at bounding box center [1406, 283] width 37 height 15
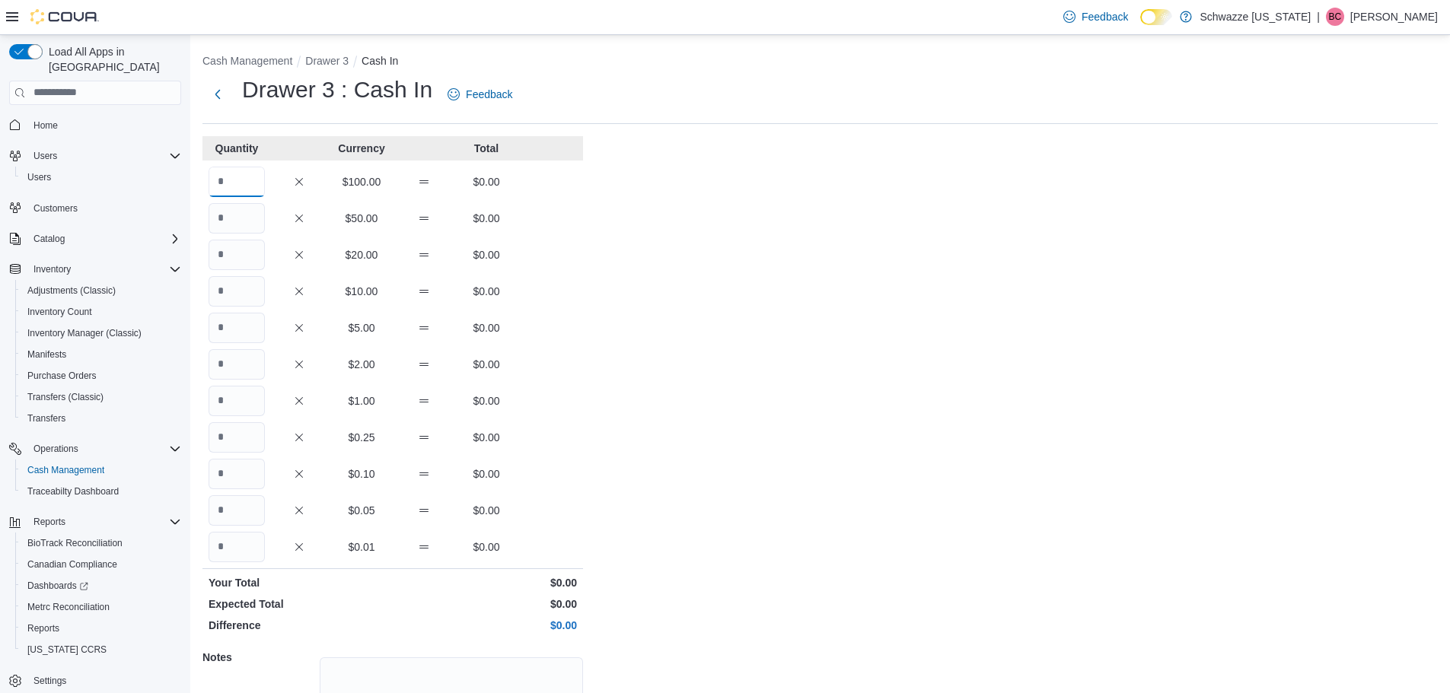
click at [233, 173] on input "Quantity" at bounding box center [236, 182] width 56 height 30
type input "*"
drag, startPoint x: 233, startPoint y: 173, endPoint x: 651, endPoint y: 344, distance: 451.5
click at [651, 344] on div "Cash Management Drawer 3 Cash In Drawer 3 : Cash In Feedback Quantity Currency …" at bounding box center [819, 432] width 1259 height 794
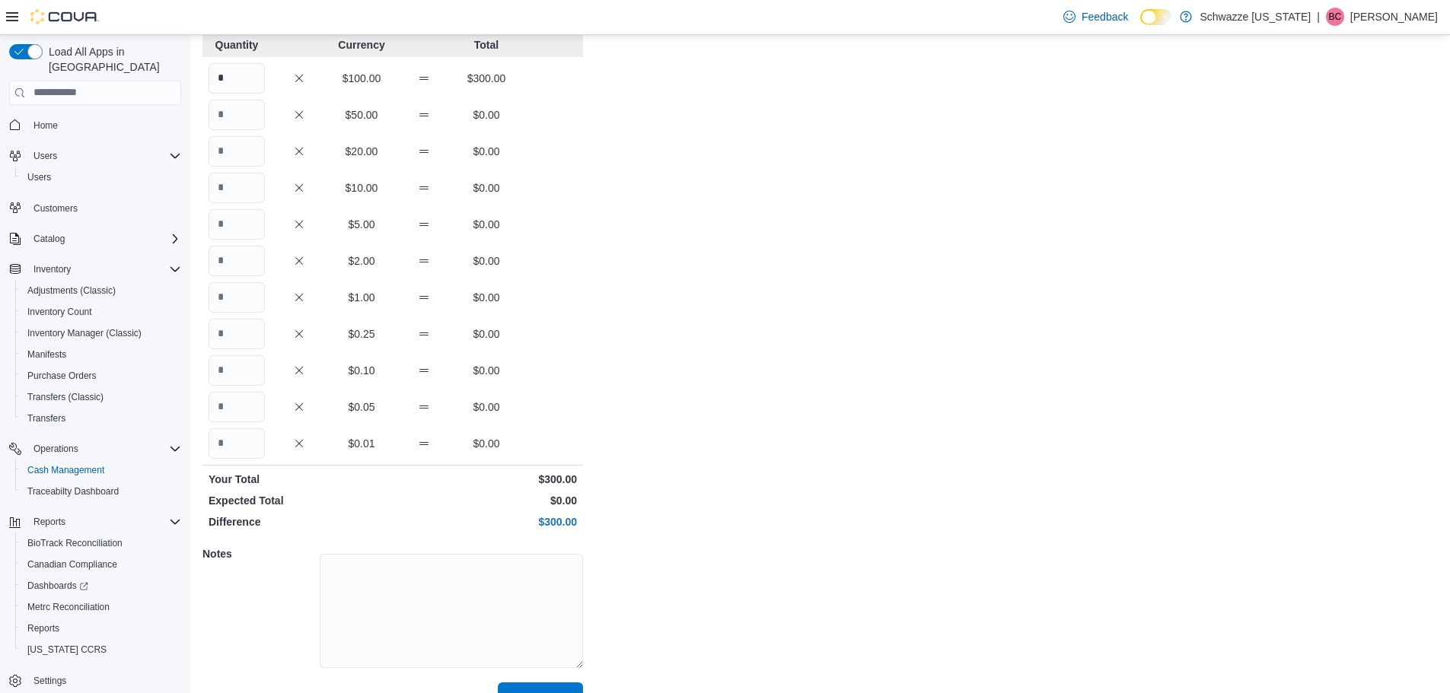
scroll to position [135, 0]
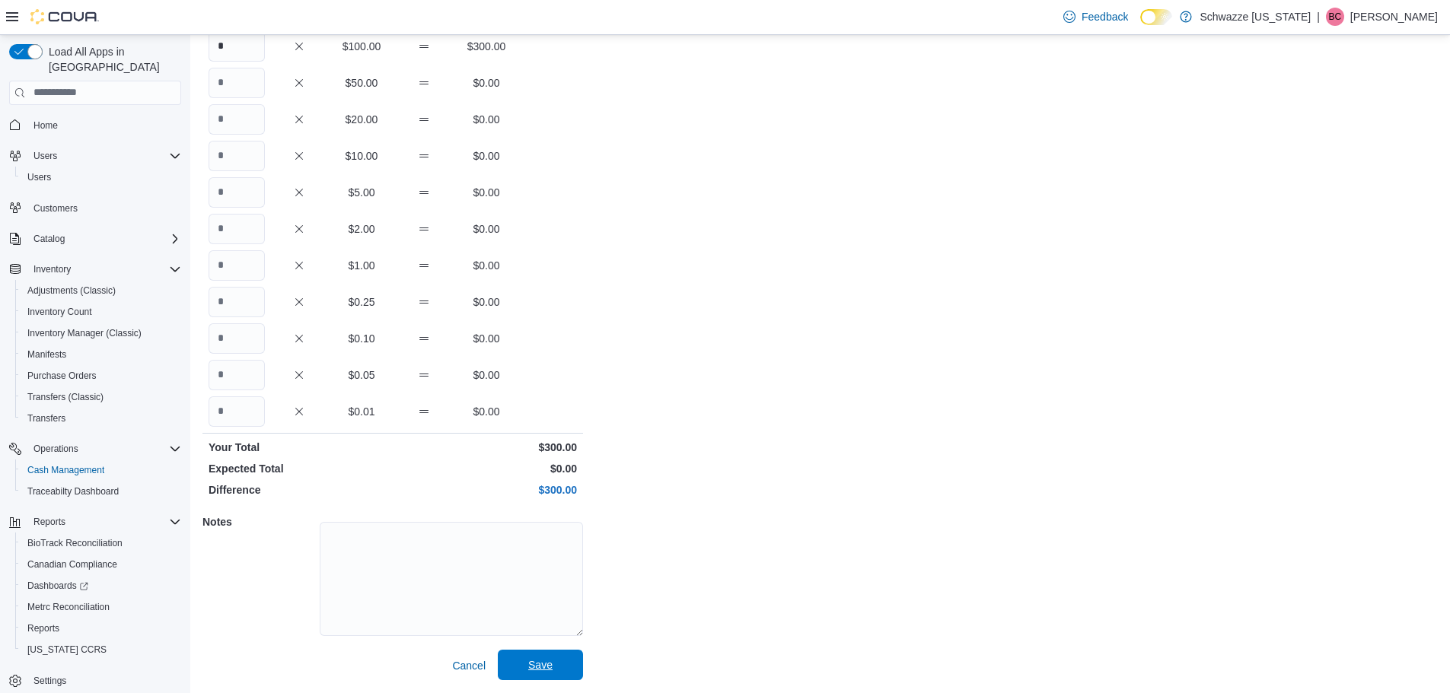
click at [568, 680] on span "Save" at bounding box center [540, 665] width 67 height 30
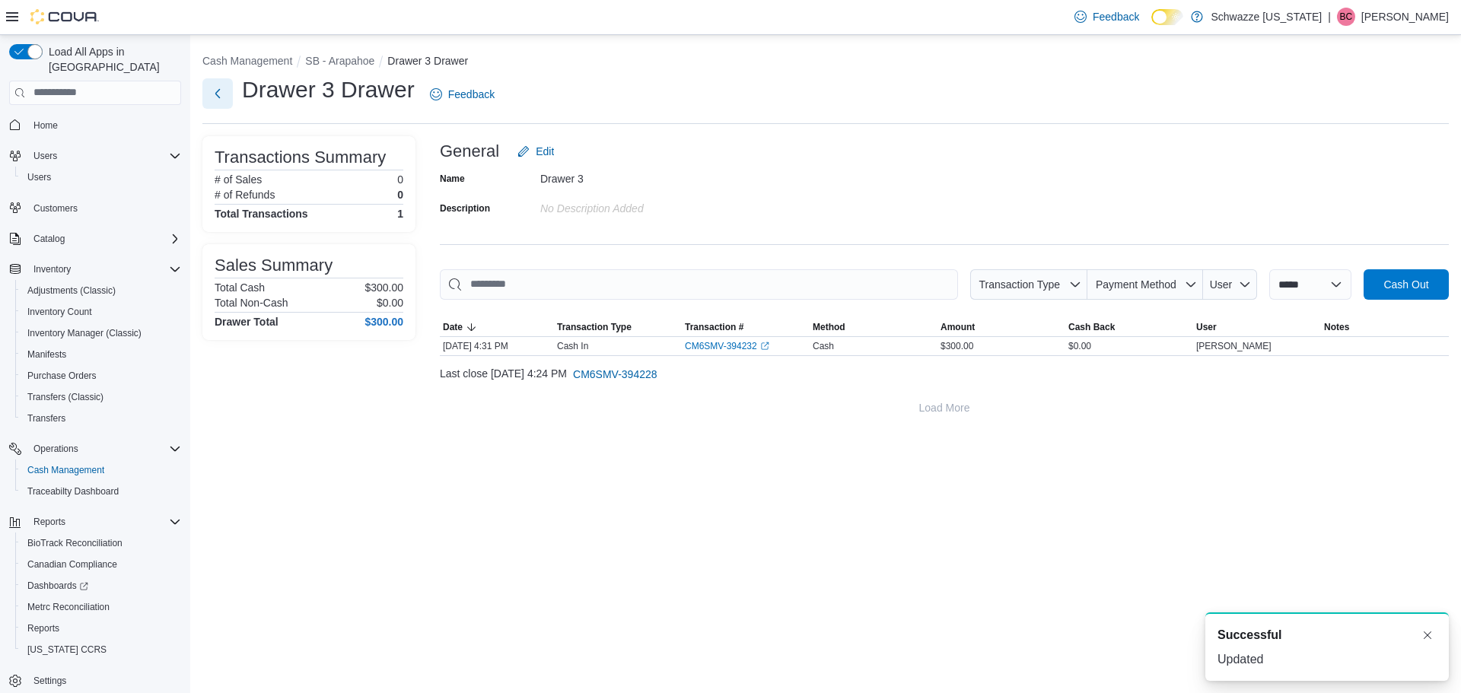
click at [232, 87] on button "Next" at bounding box center [217, 93] width 30 height 30
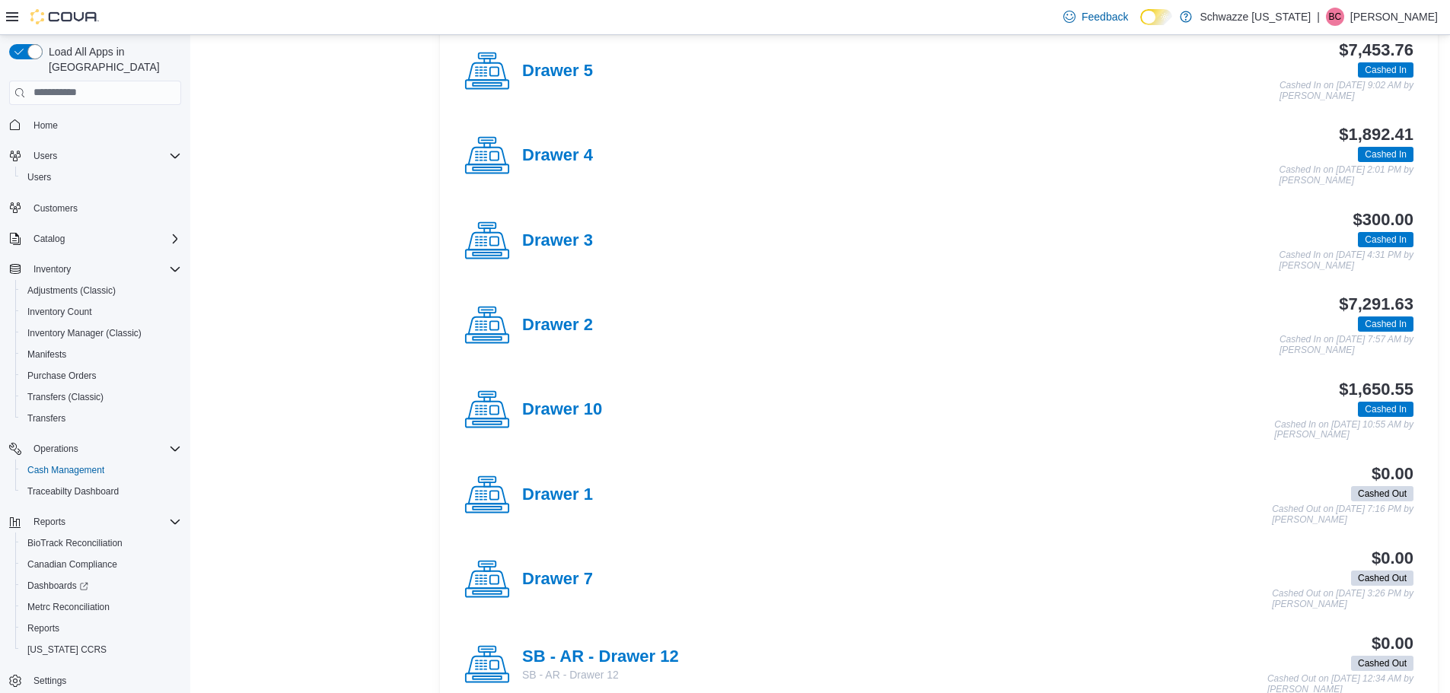
scroll to position [761, 0]
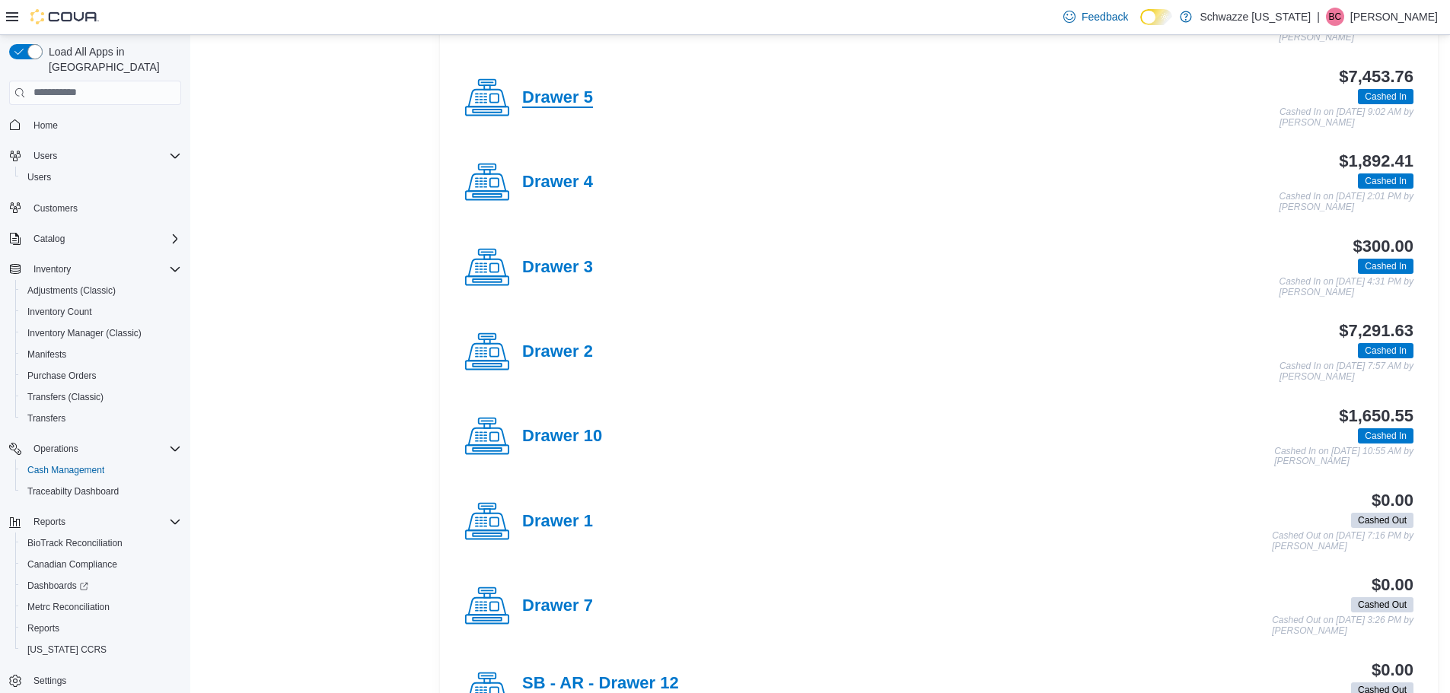
click at [564, 105] on h4 "Drawer 5" at bounding box center [557, 98] width 71 height 20
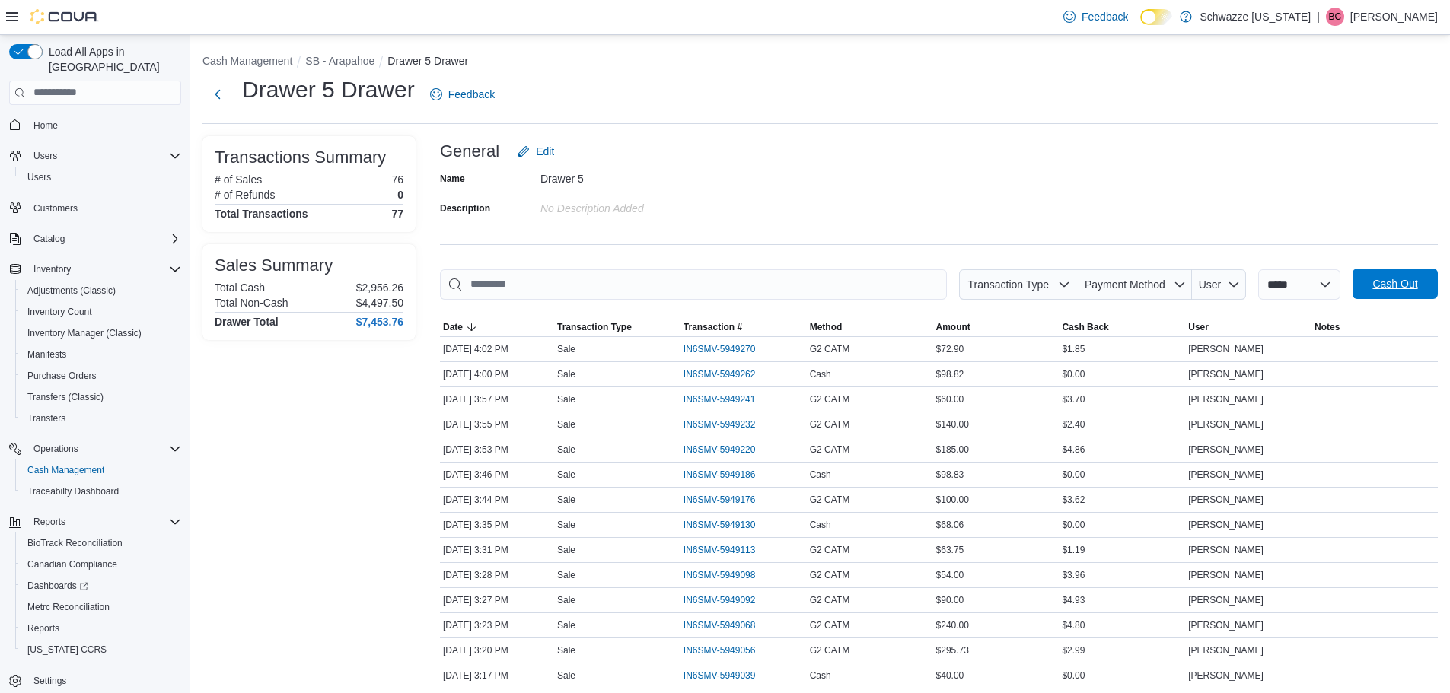
click at [1396, 285] on span "Cash Out" at bounding box center [1394, 283] width 45 height 15
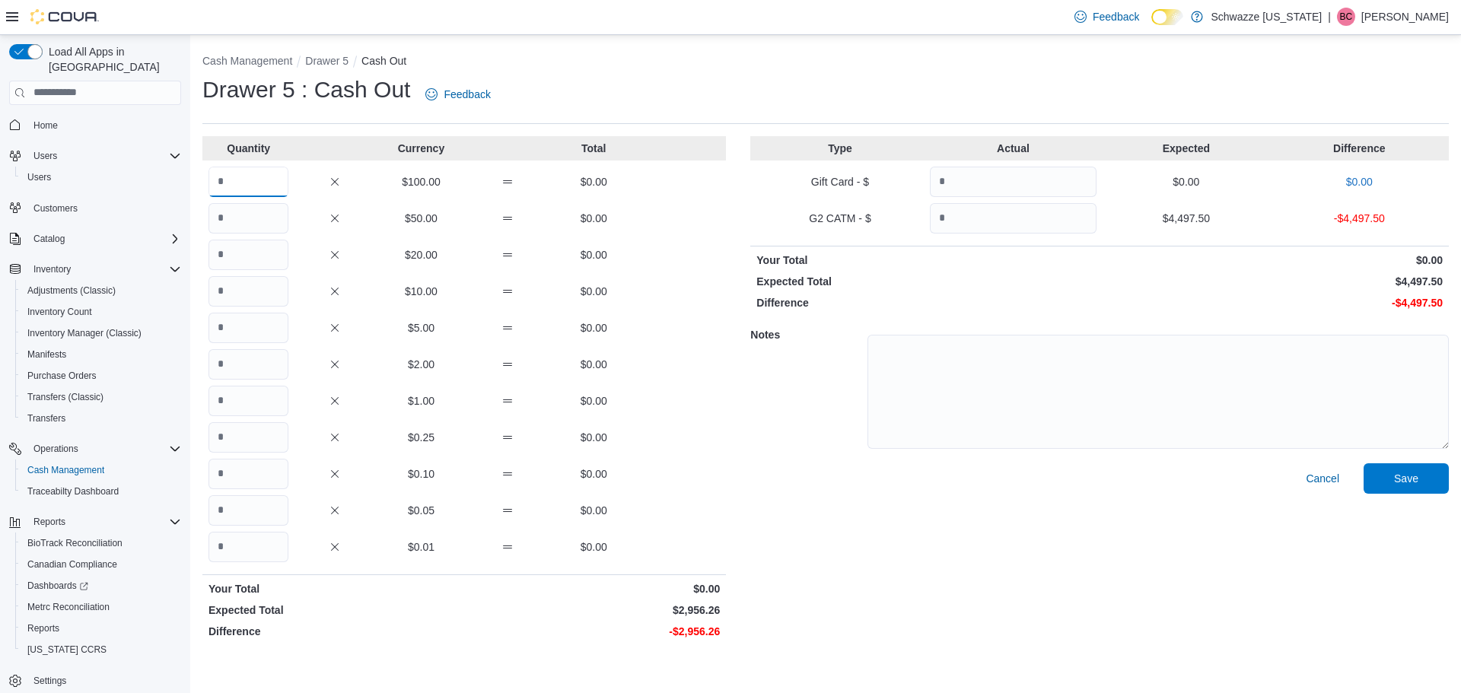
click at [246, 189] on input "Quantity" at bounding box center [248, 182] width 80 height 30
type input "**"
click at [238, 219] on input "Quantity" at bounding box center [248, 218] width 80 height 30
type input "*"
click at [256, 246] on input "Quantity" at bounding box center [248, 255] width 80 height 30
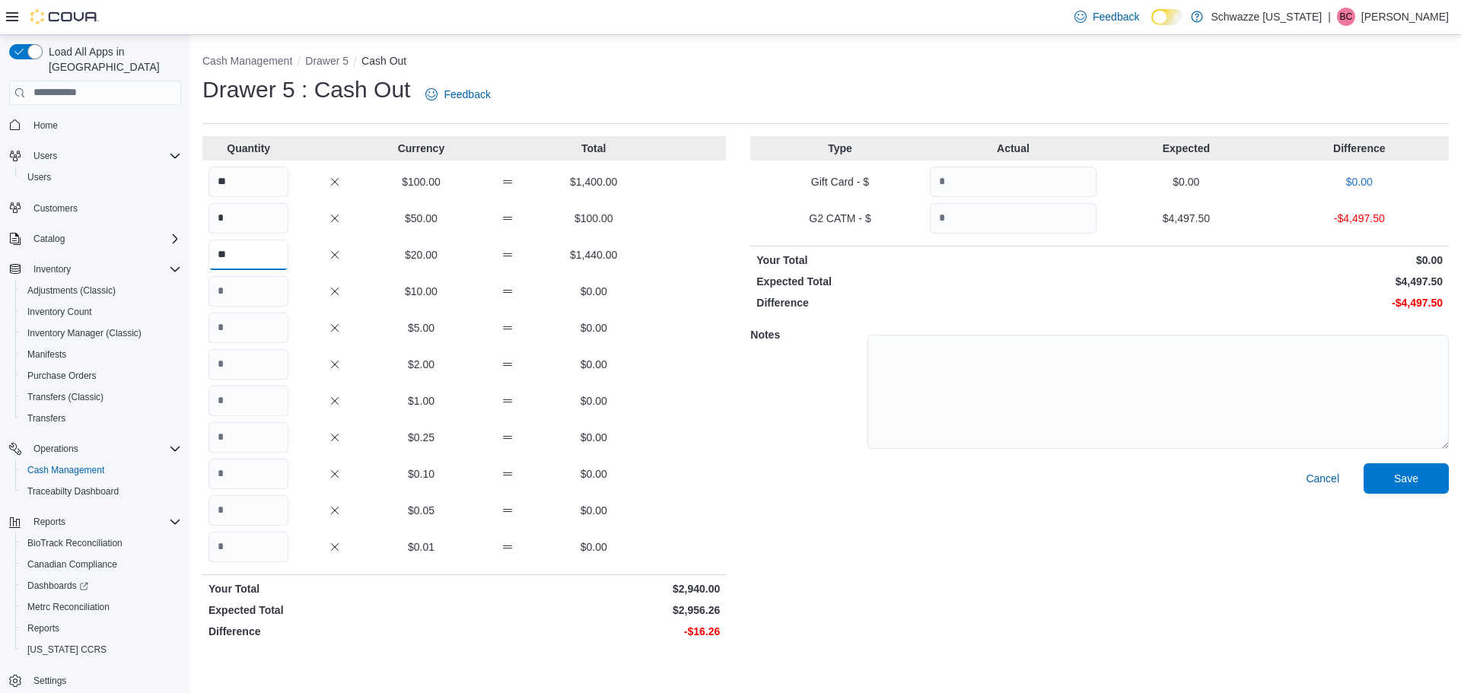
type input "**"
click at [276, 291] on input "Quantity" at bounding box center [248, 291] width 80 height 30
type input "*"
click at [253, 344] on div "Quantity Currency Total ** $100.00 $1,400.00 * $50.00 $100.00 ** $20.00 $1,440.…" at bounding box center [464, 390] width 524 height 509
click at [259, 326] on input "Quantity" at bounding box center [248, 328] width 80 height 30
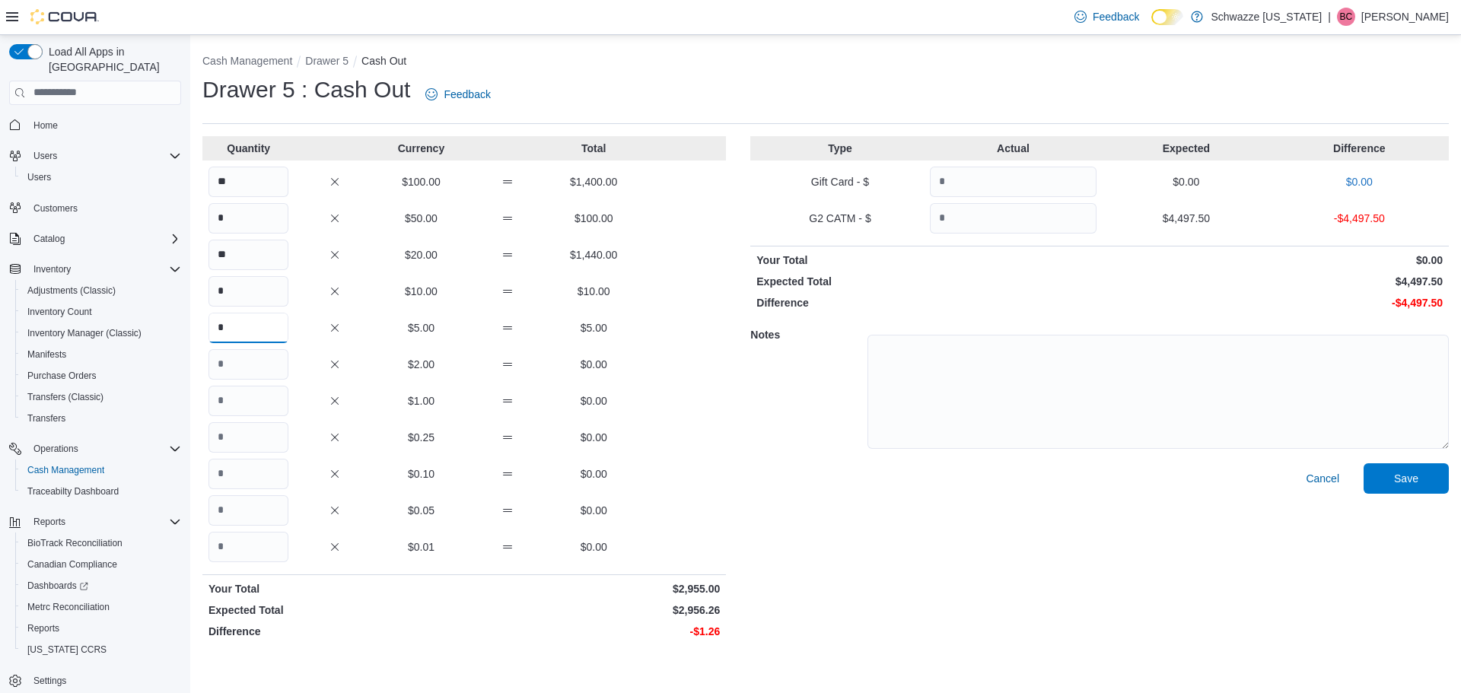
type input "*"
click at [278, 400] on input "Quantity" at bounding box center [248, 401] width 80 height 30
type input "*"
click at [256, 476] on input "Quantity" at bounding box center [248, 474] width 80 height 30
type input "*"
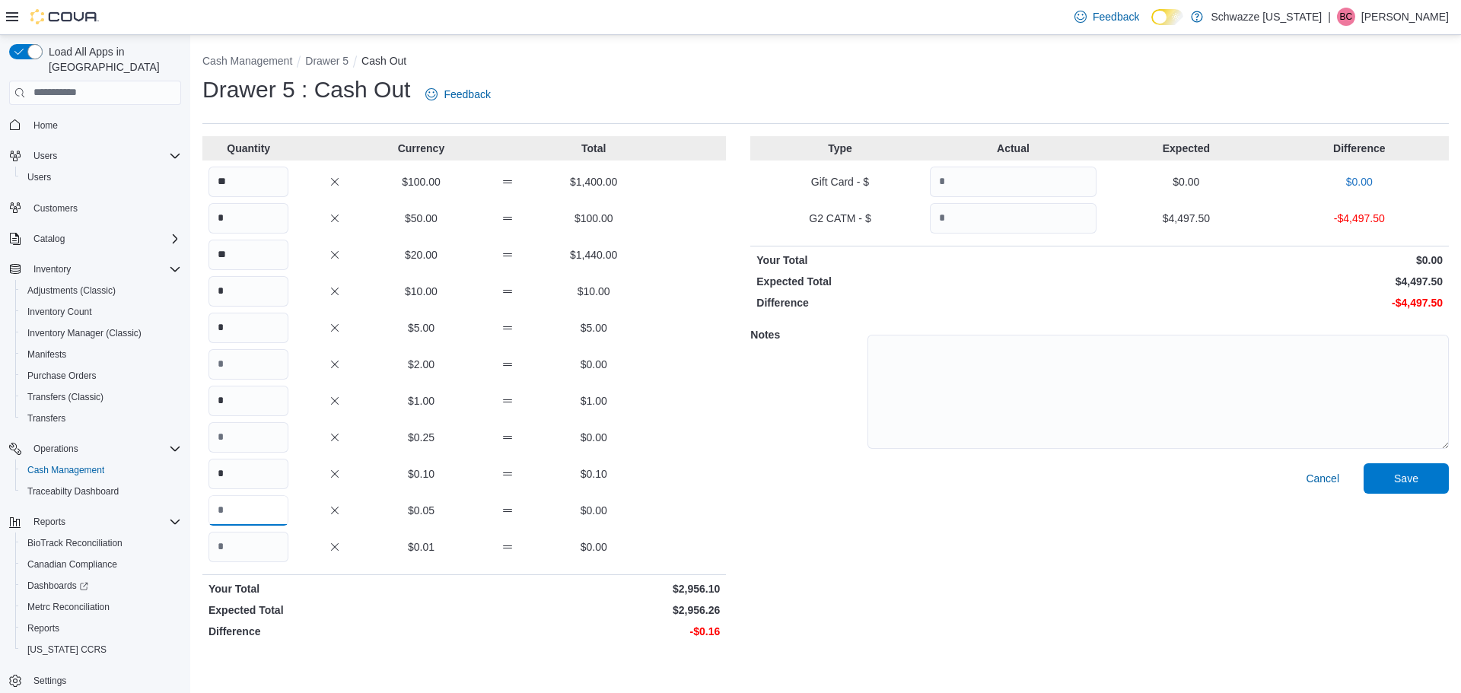
click at [256, 517] on input "Quantity" at bounding box center [248, 510] width 80 height 30
type input "*"
click at [995, 217] on input "Quantity" at bounding box center [1013, 218] width 167 height 30
type input "*******"
click at [1394, 467] on span "Save" at bounding box center [1406, 478] width 67 height 30
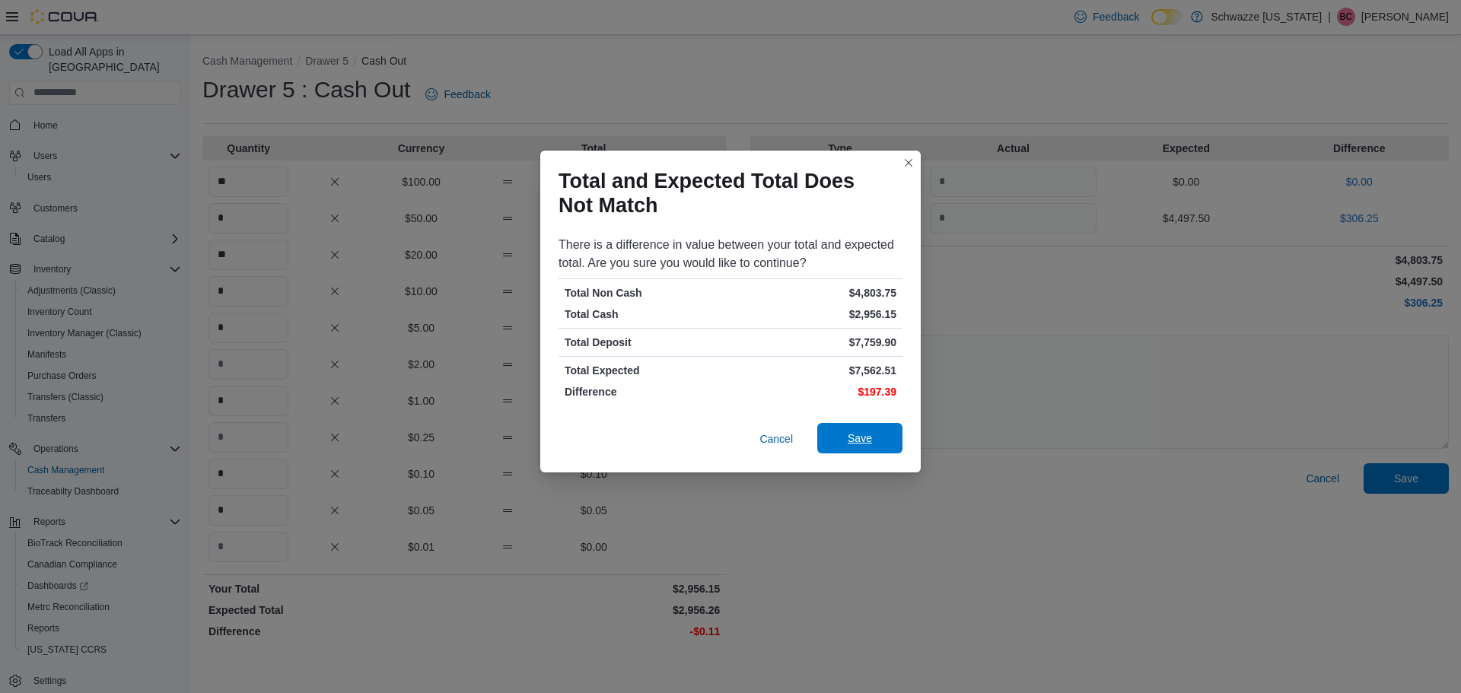
click at [865, 428] on span "Save" at bounding box center [859, 438] width 67 height 30
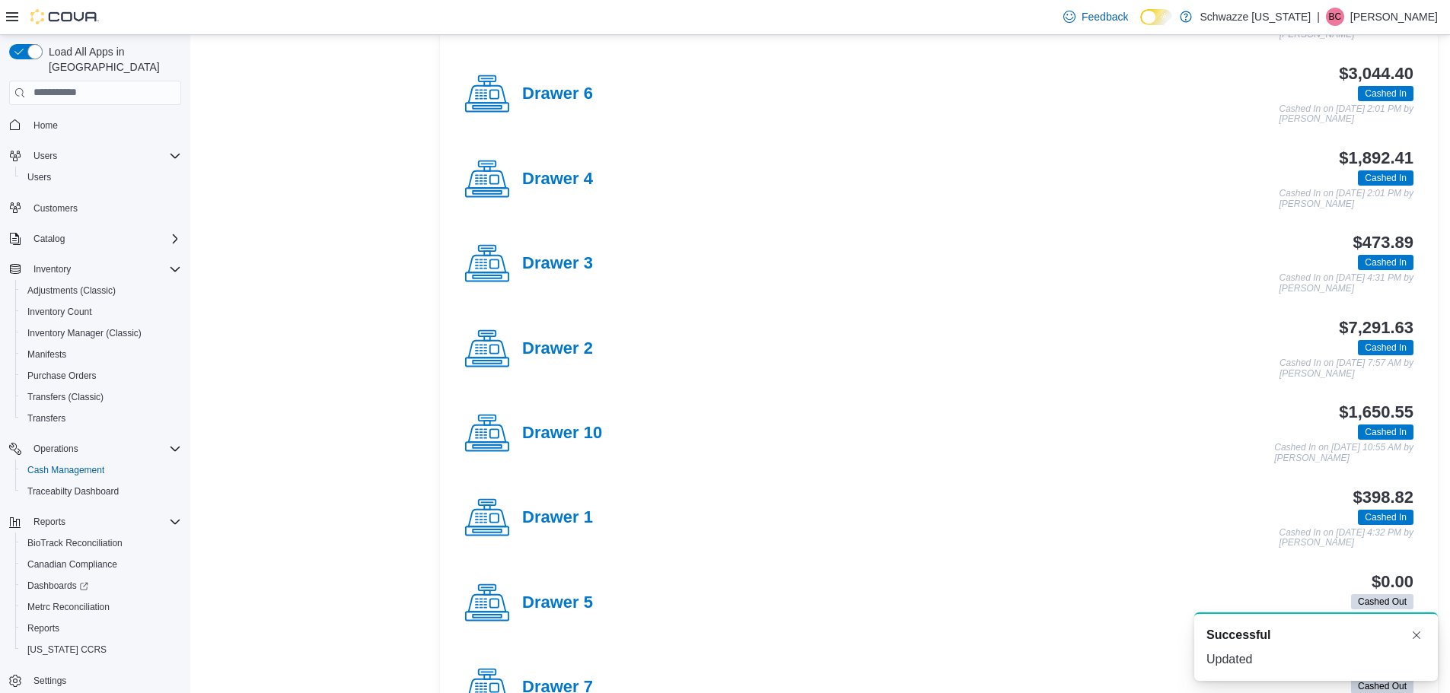
scroll to position [685, 0]
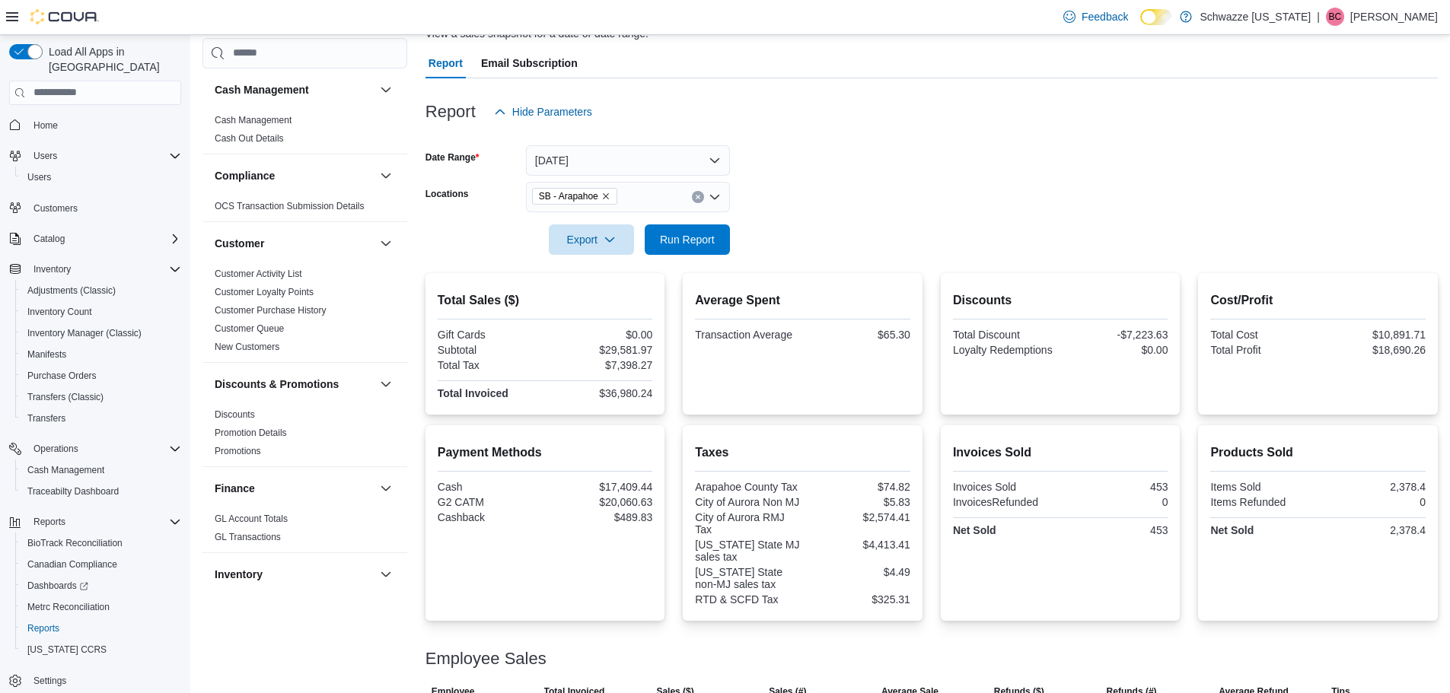
scroll to position [7, 0]
click at [682, 254] on span "Run Report" at bounding box center [687, 239] width 67 height 30
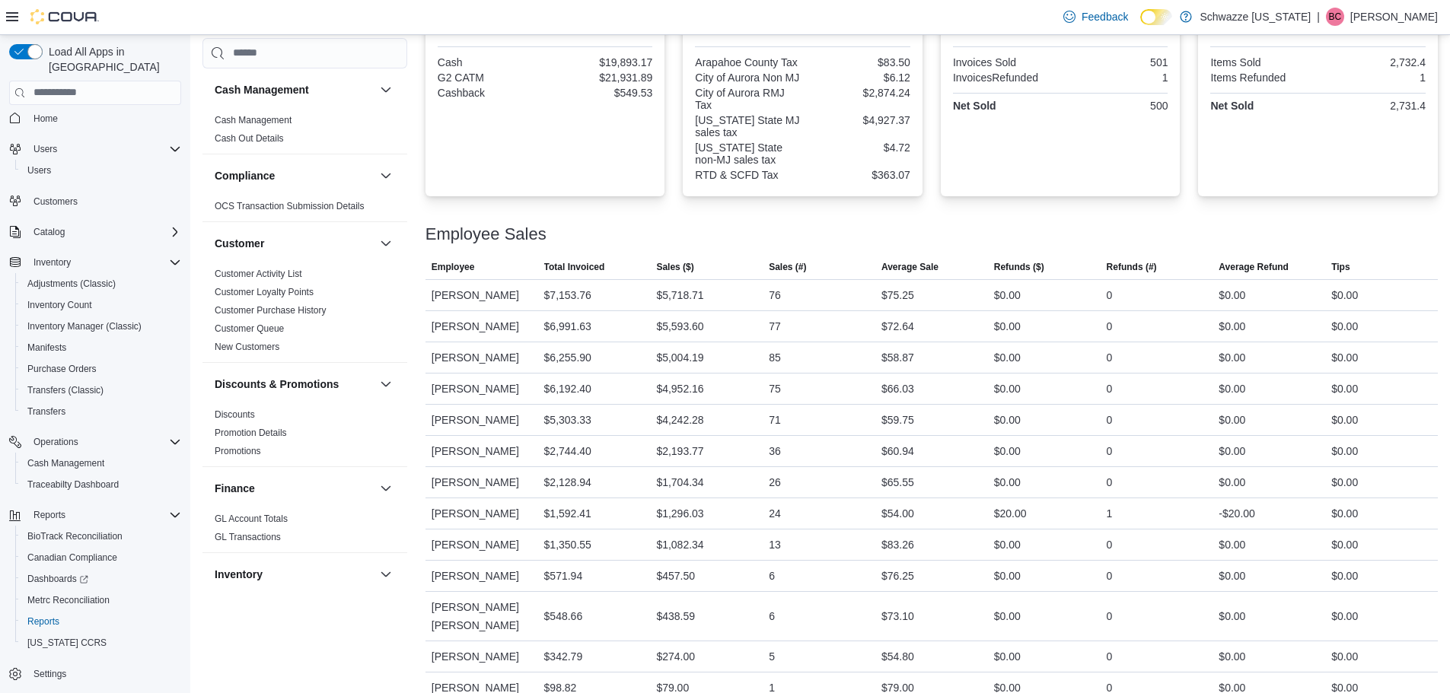
scroll to position [345, 0]
